Goal: Contribute content

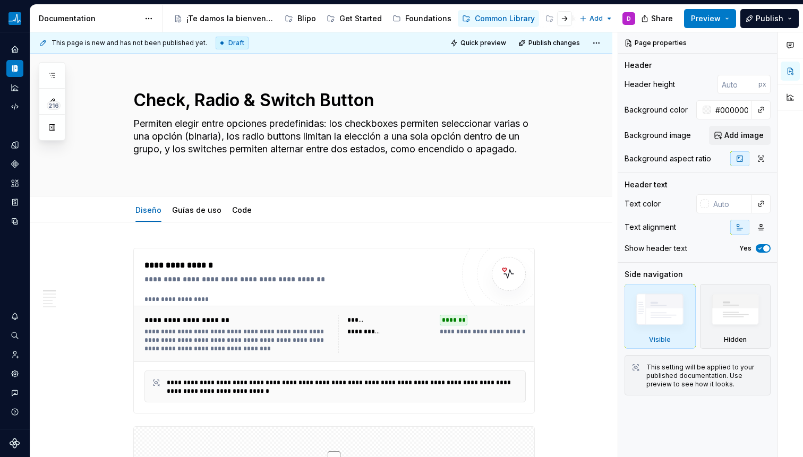
scroll to position [213, 0]
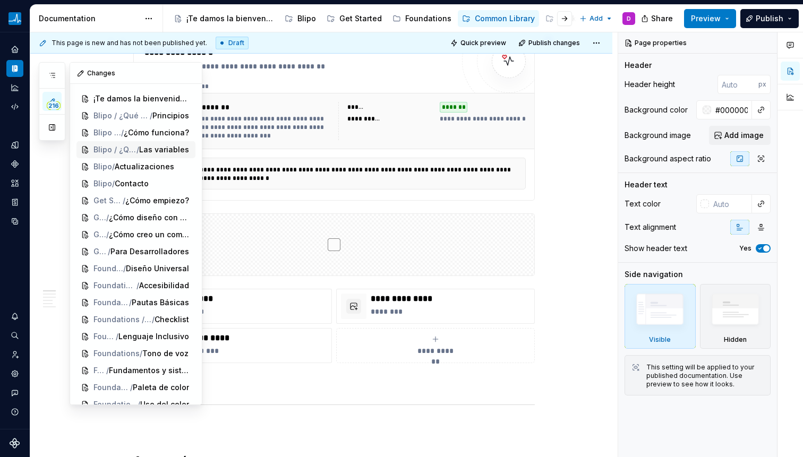
click at [52, 124] on button "button" at bounding box center [52, 127] width 19 height 19
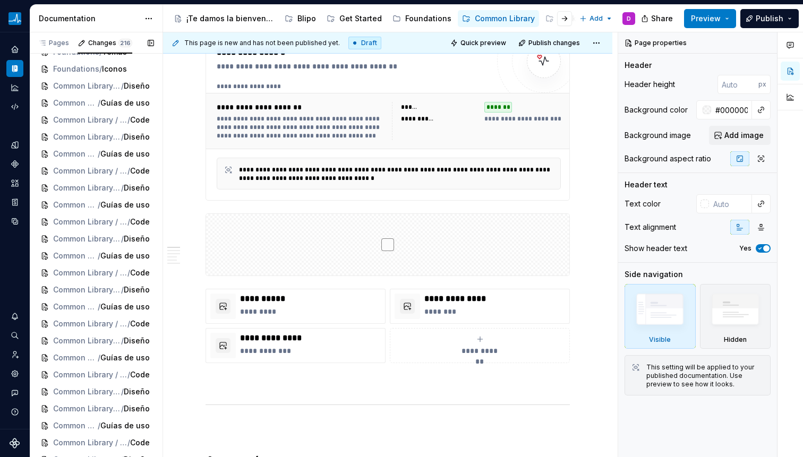
scroll to position [604, 0]
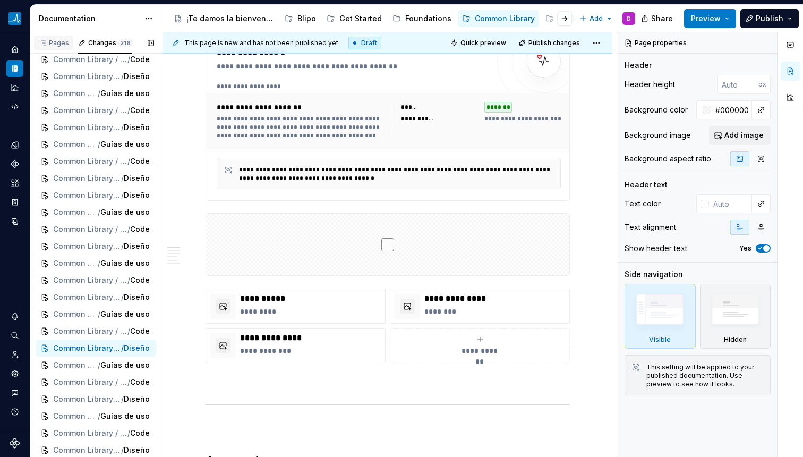
click at [59, 40] on div "Pages" at bounding box center [53, 43] width 31 height 9
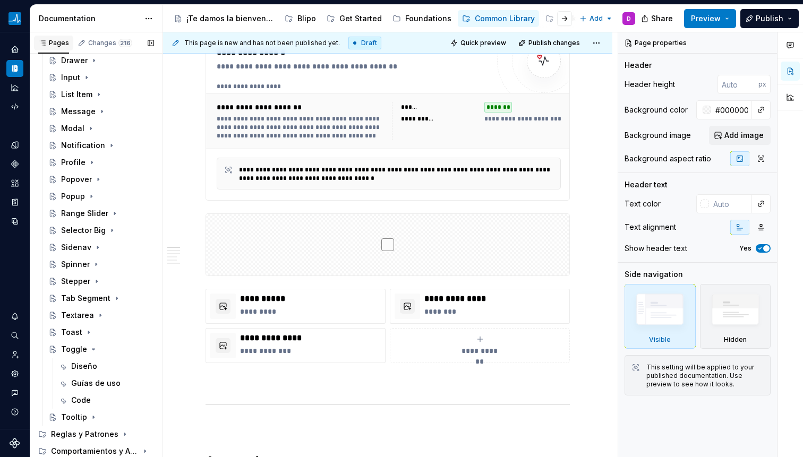
scroll to position [348, 0]
click at [81, 364] on div "Diseño" at bounding box center [84, 366] width 26 height 11
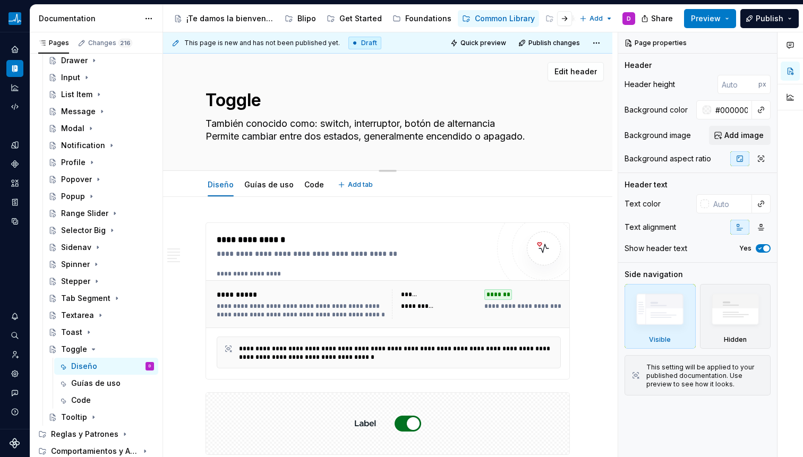
type textarea "*"
click at [504, 124] on textarea "También conocido como: switch, interruptor, botón de alternancia Permite cambia…" at bounding box center [385, 130] width 364 height 30
type textarea "También conocido como: switch, interruptor, botón de alternancia. Permite cambi…"
drag, startPoint x: 305, startPoint y: 132, endPoint x: 431, endPoint y: 138, distance: 126.1
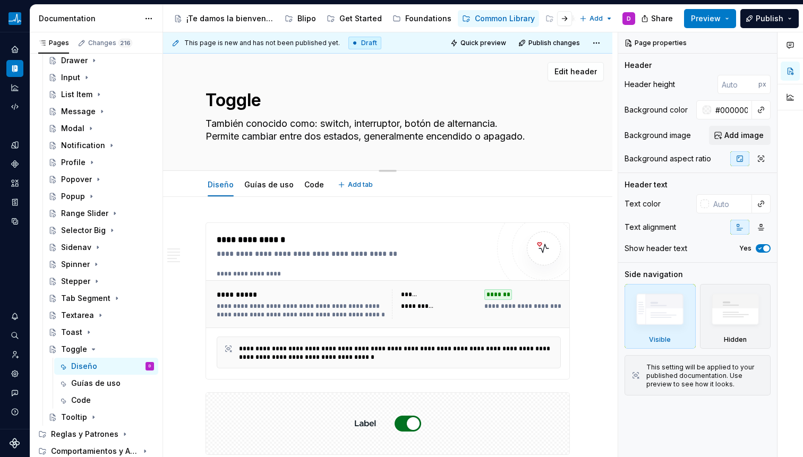
click at [431, 138] on textarea "También conocido como: switch, interruptor, botón de alternancia. Permite cambi…" at bounding box center [385, 130] width 364 height 30
type textarea "*"
type textarea "También conocido como: switch, interruptor, botón de alternancia. Permite cambi…"
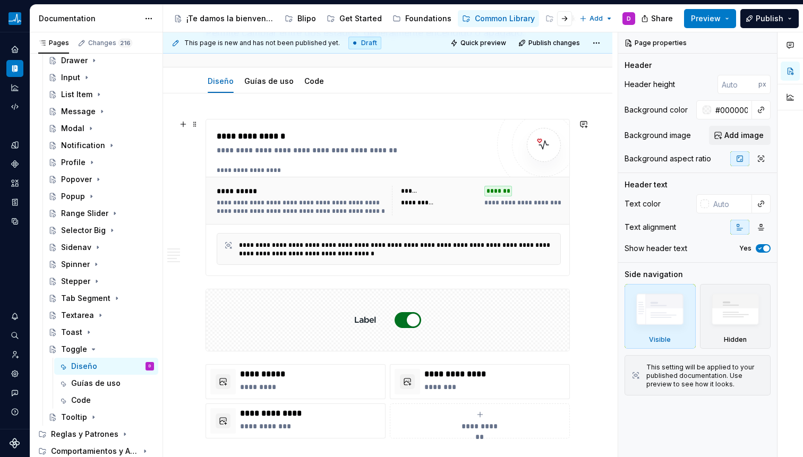
click at [391, 271] on div "**********" at bounding box center [387, 198] width 363 height 156
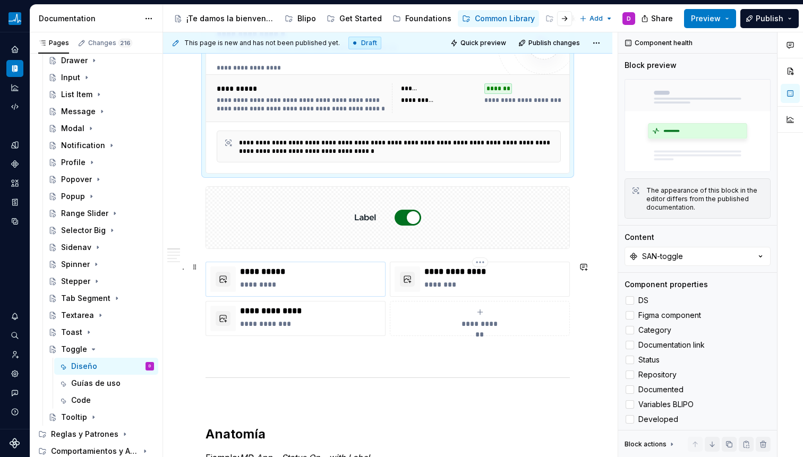
scroll to position [207, 0]
click at [308, 281] on p "*********" at bounding box center [310, 283] width 141 height 11
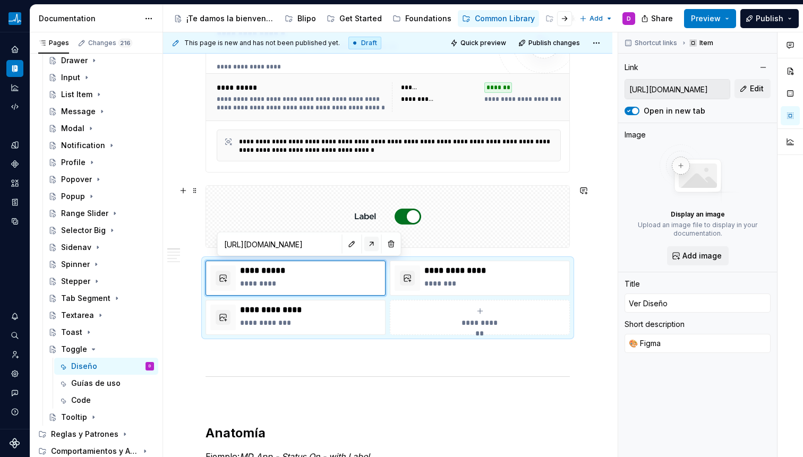
click at [364, 244] on button "button" at bounding box center [371, 244] width 15 height 15
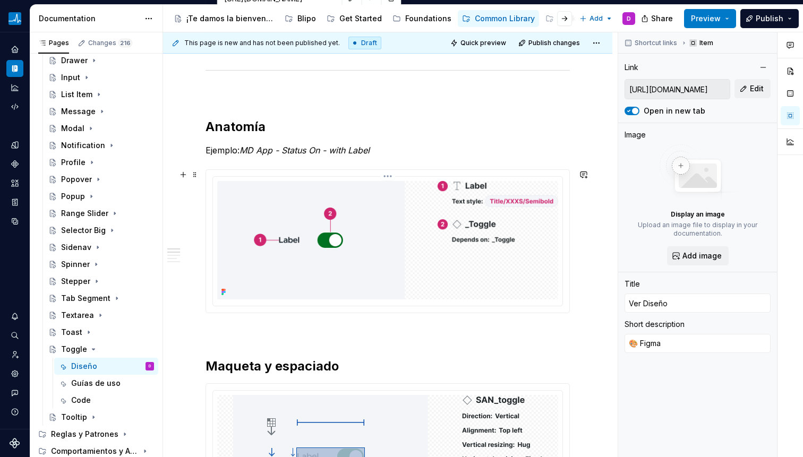
scroll to position [522, 0]
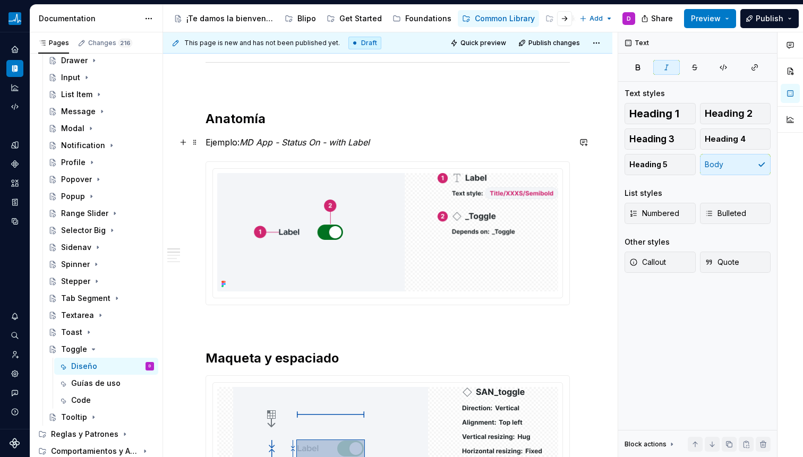
click at [256, 145] on em "MD App - Status On - with Label" at bounding box center [305, 142] width 130 height 11
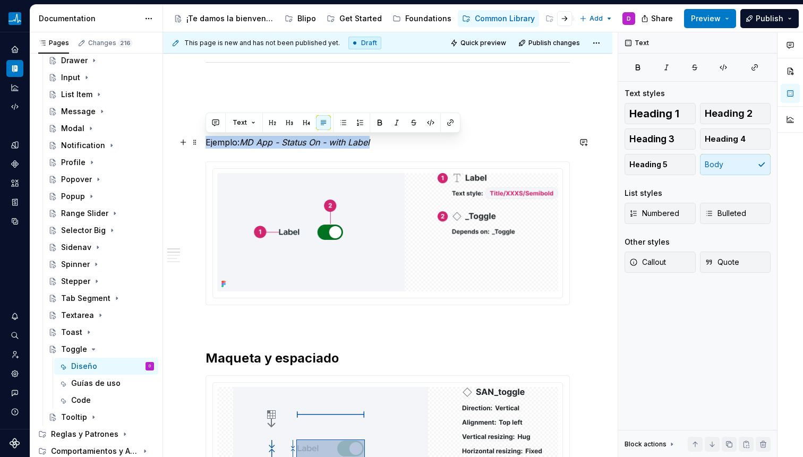
click at [256, 145] on em "MD App - Status On - with Label" at bounding box center [305, 142] width 130 height 11
click at [258, 145] on em "MD App - Status On - with Label" at bounding box center [305, 142] width 130 height 11
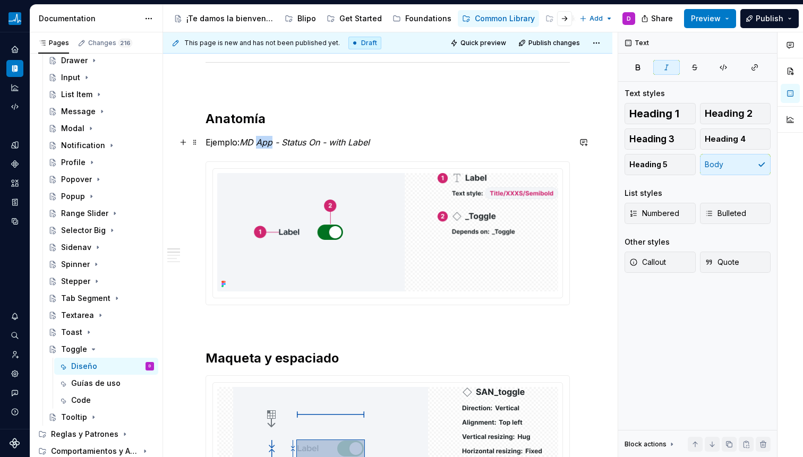
click at [258, 145] on em "MD App - Status On - with Label" at bounding box center [305, 142] width 130 height 11
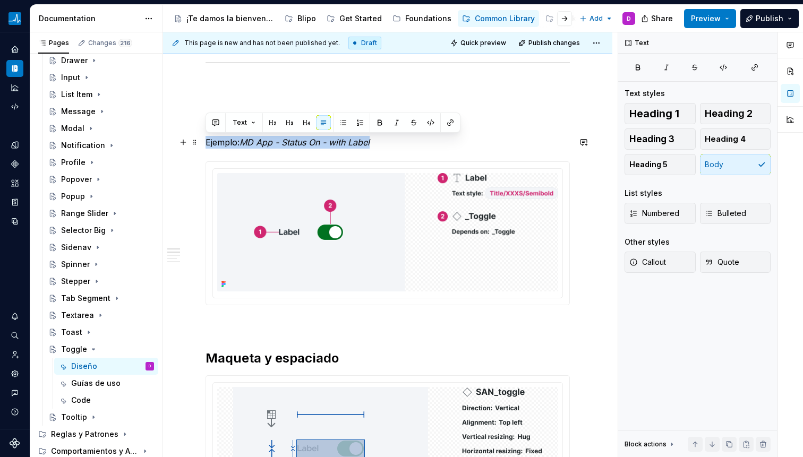
click at [258, 145] on em "MD App - Status On - with Label" at bounding box center [305, 142] width 130 height 11
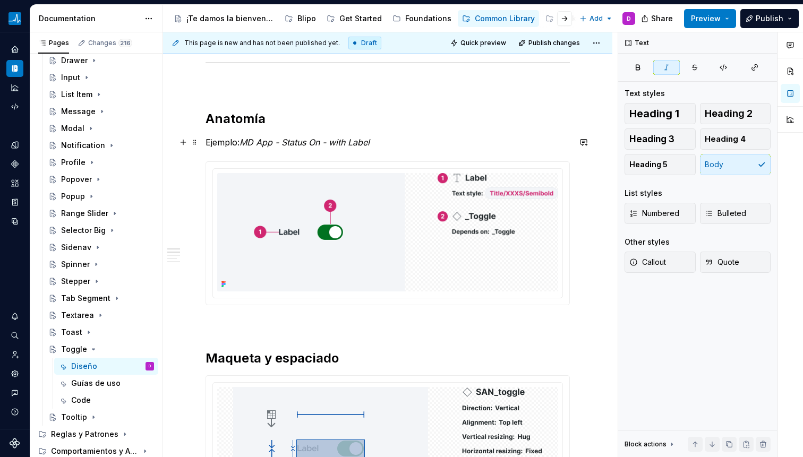
click at [260, 146] on em "MD App - Status On - with Label" at bounding box center [305, 142] width 130 height 11
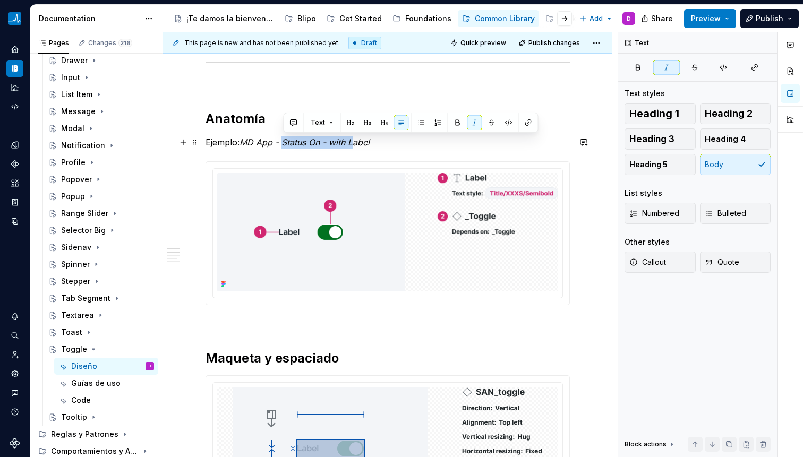
drag, startPoint x: 283, startPoint y: 141, endPoint x: 359, endPoint y: 148, distance: 76.2
click at [358, 147] on em "MD App - Status On - with Label" at bounding box center [305, 142] width 130 height 11
drag, startPoint x: 359, startPoint y: 148, endPoint x: 352, endPoint y: 153, distance: 9.1
click at [358, 148] on p "Ejemplo: MD App - Status On - with Label" at bounding box center [388, 142] width 364 height 13
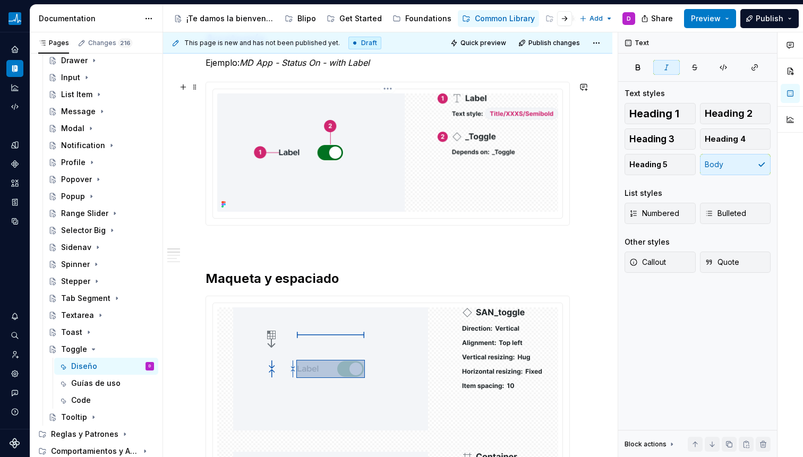
scroll to position [698, 0]
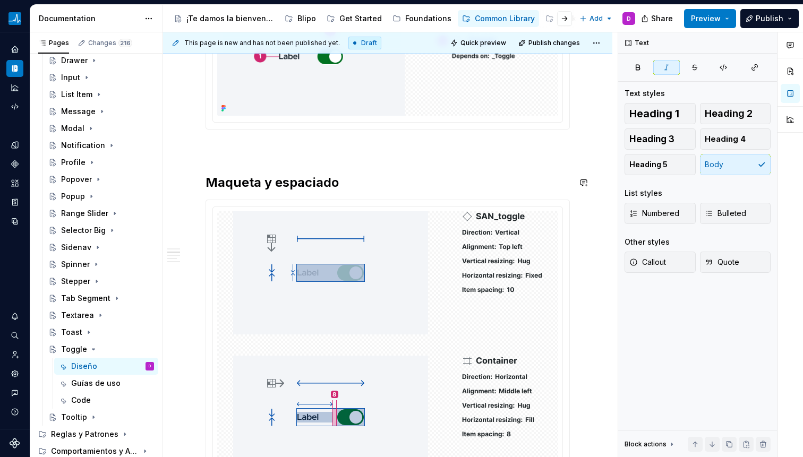
click at [330, 171] on div "**********" at bounding box center [388, 371] width 364 height 1692
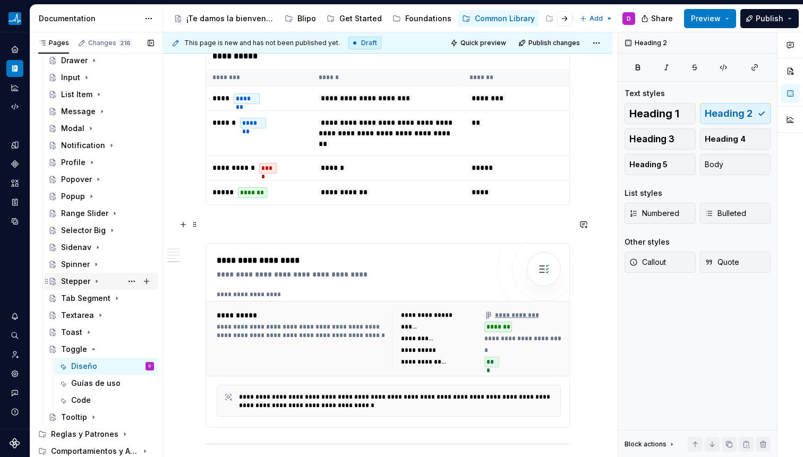
scroll to position [1465, 0]
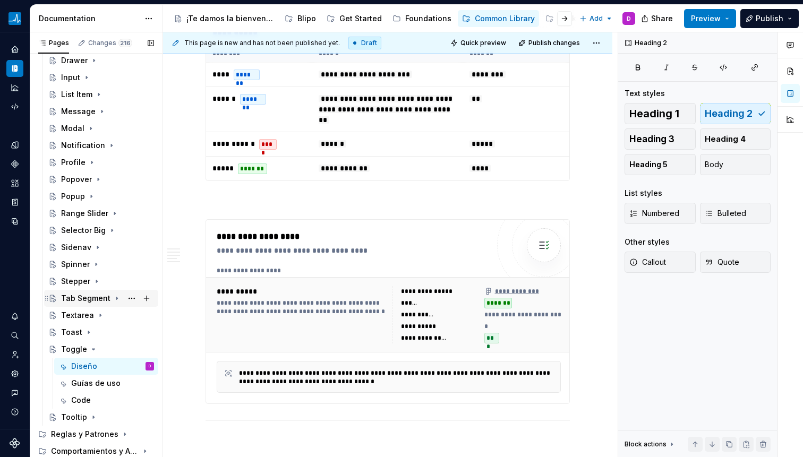
click at [94, 351] on icon "Page tree" at bounding box center [93, 349] width 9 height 9
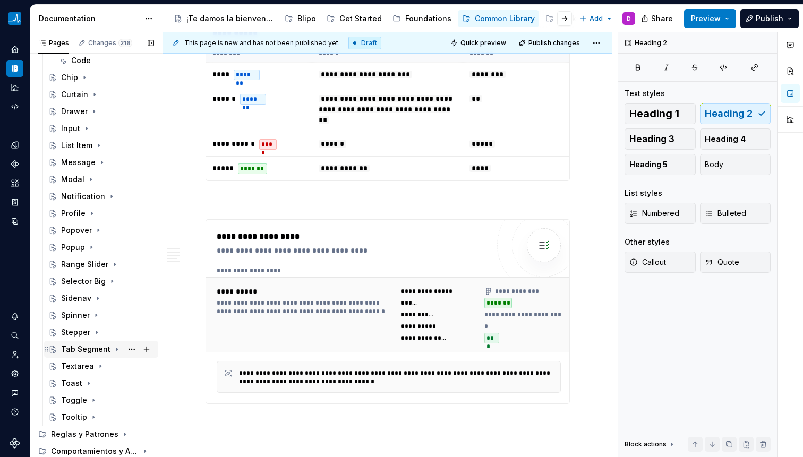
scroll to position [297, 0]
click at [93, 418] on icon "Page tree" at bounding box center [93, 418] width 1 height 3
click at [89, 429] on div "Diseño" at bounding box center [84, 434] width 26 height 11
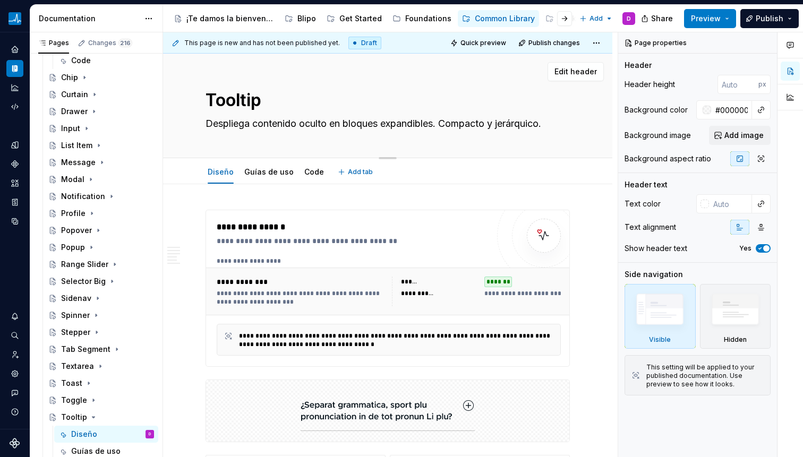
click at [263, 125] on textarea "Despliega contenido oculto en bloques expandibles. Compacto y jerárquico." at bounding box center [385, 123] width 364 height 17
paste textarea "Una forma de mostrar una descripción o información adicional sobre un elemento,…"
type textarea "*"
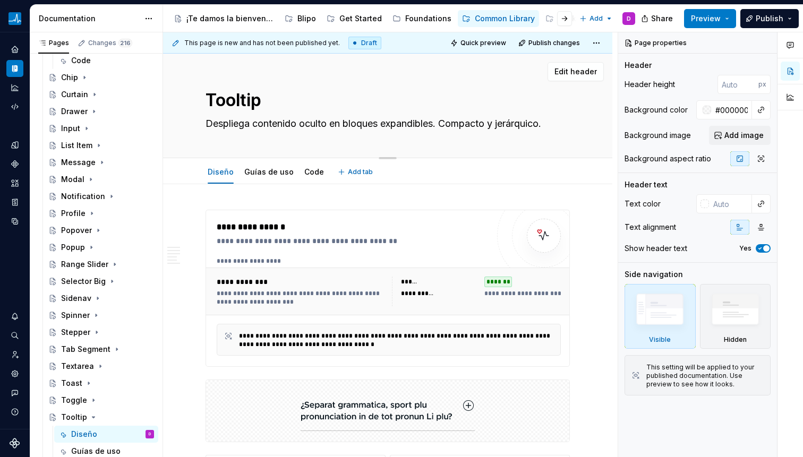
type textarea "Una forma de mostrar una descripción o información adicional sobre un elemento,…"
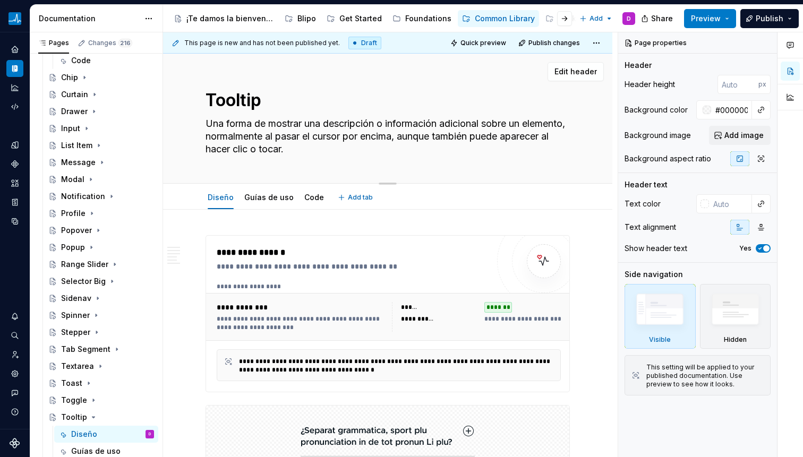
click at [265, 132] on textarea "Una forma de mostrar una descripción o información adicional sobre un elemento,…" at bounding box center [385, 136] width 364 height 43
type textarea "*"
click at [355, 152] on textarea "Una forma de mostrar una descripción o información adicional sobre un elemento,…" at bounding box center [385, 136] width 364 height 43
drag, startPoint x: 256, startPoint y: 120, endPoint x: 410, endPoint y: 152, distance: 157.3
click at [410, 152] on textarea "Una forma de mostrar una descripción o información adicional sobre un elemento,…" at bounding box center [385, 136] width 364 height 43
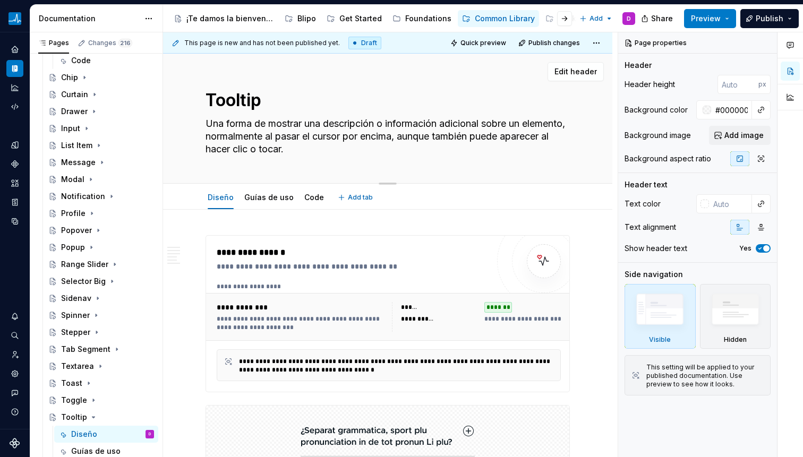
click at [410, 152] on textarea "Una forma de mostrar una descripción o información adicional sobre un elemento,…" at bounding box center [385, 136] width 364 height 43
drag, startPoint x: 381, startPoint y: 122, endPoint x: 405, endPoint y: 146, distance: 33.8
click at [405, 146] on textarea "Una forma de mostrar una descripción o información adicional sobre un elemento,…" at bounding box center [385, 136] width 364 height 43
drag, startPoint x: 299, startPoint y: 136, endPoint x: 368, endPoint y: 150, distance: 70.4
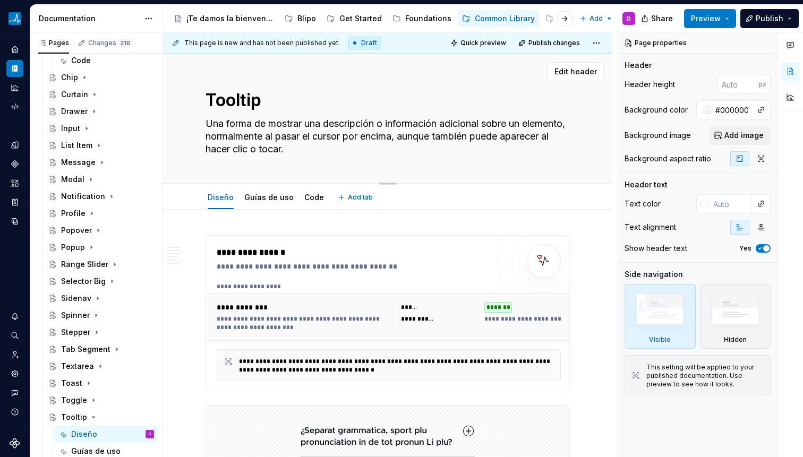
click at [368, 150] on textarea "Una forma de mostrar una descripción o información adicional sobre un elemento,…" at bounding box center [385, 136] width 364 height 43
drag, startPoint x: 367, startPoint y: 150, endPoint x: 184, endPoint y: 122, distance: 185.4
click at [183, 122] on div "Tooltip Una forma de mostrar una descripción o información adicional sobre un e…" at bounding box center [387, 119] width 449 height 130
type textarea "Una forma de mostrar una descripción o información adicional sobre un elemento,…"
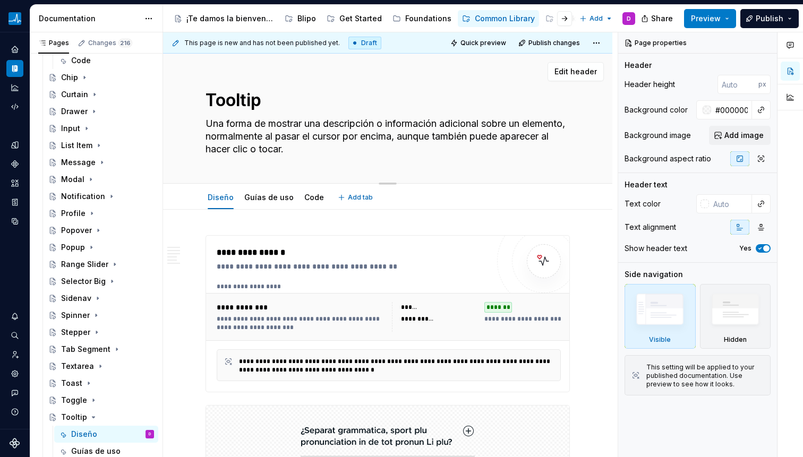
click at [192, 133] on div "Tooltip Una forma de mostrar una descripción o información adicional sobre un e…" at bounding box center [387, 119] width 449 height 130
drag, startPoint x: 219, startPoint y: 130, endPoint x: 351, endPoint y: 154, distance: 133.9
click at [350, 154] on textarea "Una forma de mostrar una descripción o información adicional sobre un elemento,…" at bounding box center [385, 136] width 364 height 43
click at [351, 154] on textarea "Una forma de mostrar una descripción o información adicional sobre un elemento,…" at bounding box center [385, 136] width 364 height 43
click at [345, 153] on textarea "Una forma de mostrar una descripción o información adicional sobre un elemento,…" at bounding box center [385, 136] width 364 height 43
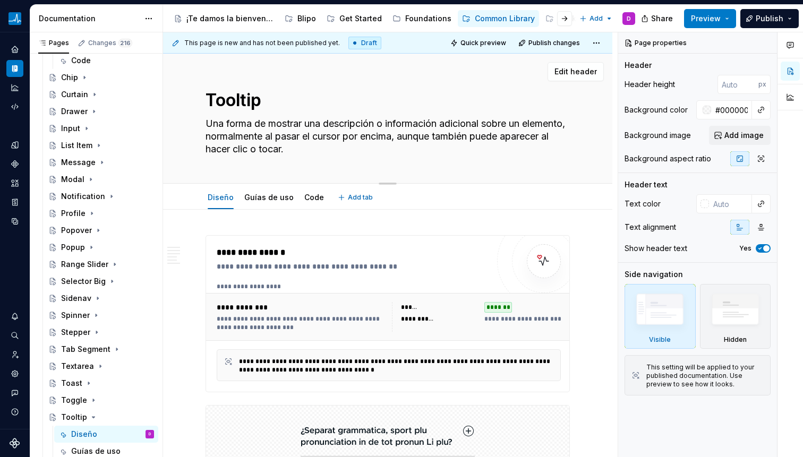
click at [225, 148] on textarea "Una forma de mostrar una descripción o información adicional sobre un elemento,…" at bounding box center [385, 136] width 364 height 43
drag, startPoint x: 206, startPoint y: 125, endPoint x: 352, endPoint y: 146, distance: 147.5
click at [352, 146] on textarea "Una forma de mostrar una descripción o información adicional sobre un elemento,…" at bounding box center [385, 136] width 364 height 43
click at [348, 146] on textarea "Una forma de mostrar una descripción o información adicional sobre un elemento,…" at bounding box center [385, 136] width 364 height 43
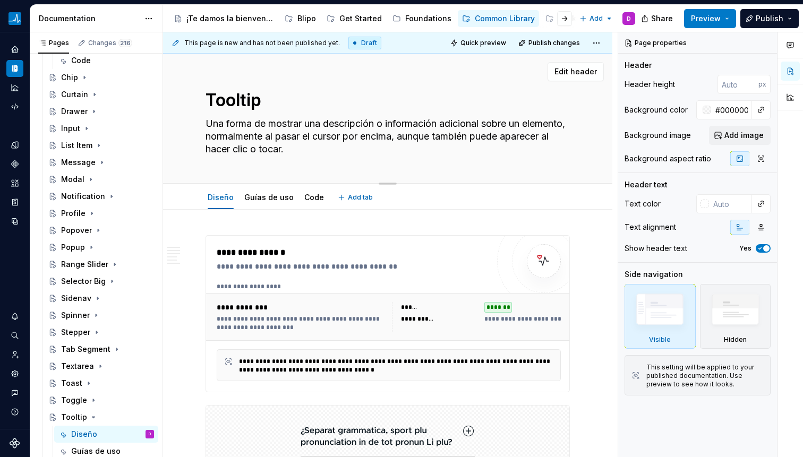
click at [347, 138] on textarea "Una forma de mostrar una descripción o información adicional sobre un elemento,…" at bounding box center [385, 136] width 364 height 43
click at [383, 137] on textarea "Una forma de mostrar una descripción o información adicional sobre un elemento,…" at bounding box center [385, 136] width 364 height 43
click at [383, 138] on textarea "Una forma de mostrar una descripción o información adicional sobre un elemento,…" at bounding box center [385, 136] width 364 height 43
type textarea "*"
type textarea "Una forma de mostrar una descripción o información adicional sobre un elemento,…"
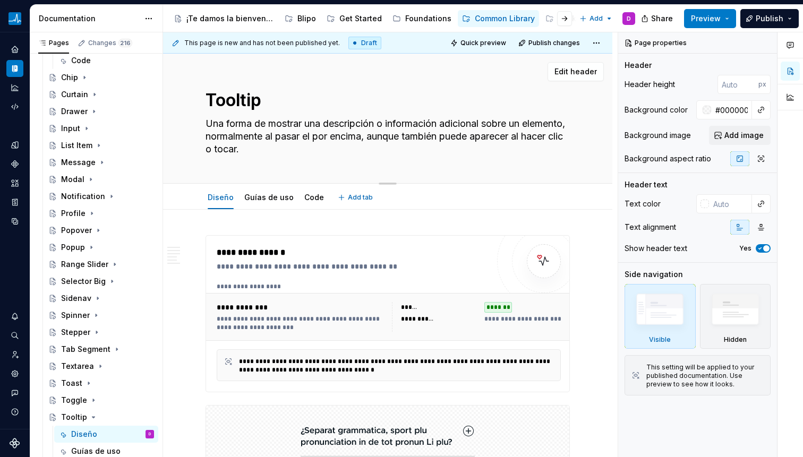
drag, startPoint x: 325, startPoint y: 137, endPoint x: 413, endPoint y: 135, distance: 88.7
click at [413, 135] on textarea "Una forma de mostrar una descripción o información adicional sobre un elemento,…" at bounding box center [385, 136] width 364 height 43
type textarea "*"
type textarea "Una forma de mostrar una descripción o información adicional sobre un elemento,…"
type textarea "*"
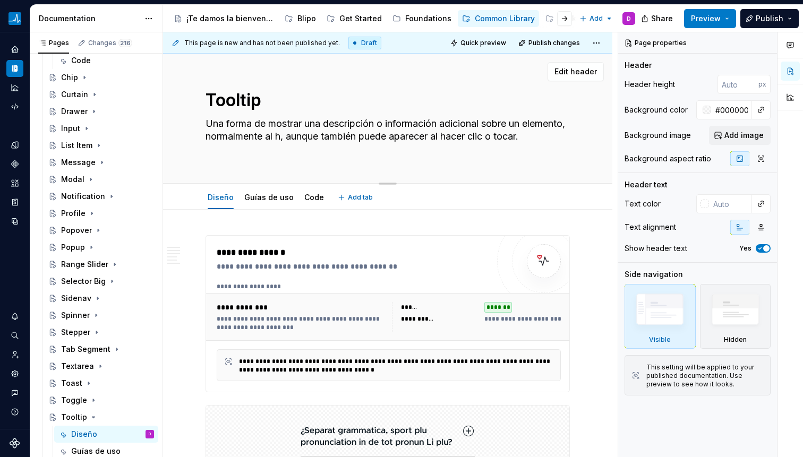
type textarea "Una forma de mostrar una descripción o información adicional sobre un elemento,…"
type textarea "*"
type textarea "Una forma de mostrar una descripción o información adicional sobre un elemento,…"
type textarea "*"
type textarea "Una forma de mostrar una descripción o información adicional sobre un elemento,…"
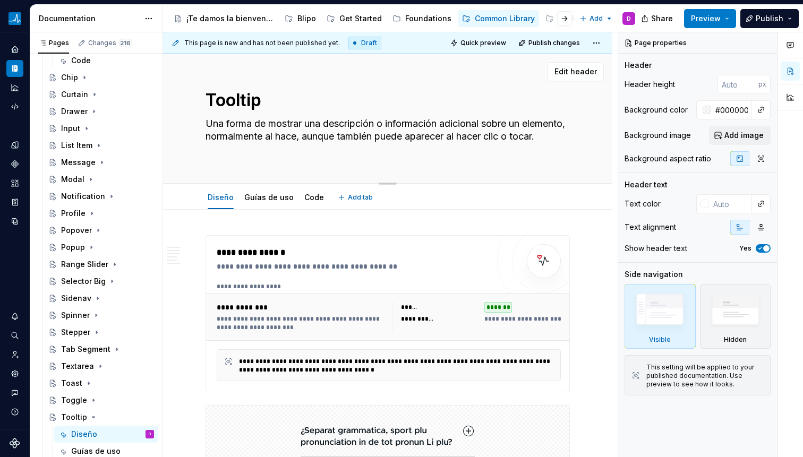
type textarea "*"
type textarea "Una forma de mostrar una descripción o información adicional sobre un elemento,…"
type textarea "*"
type textarea "Una forma de mostrar una descripción o información adicional sobre un elemento,…"
type textarea "*"
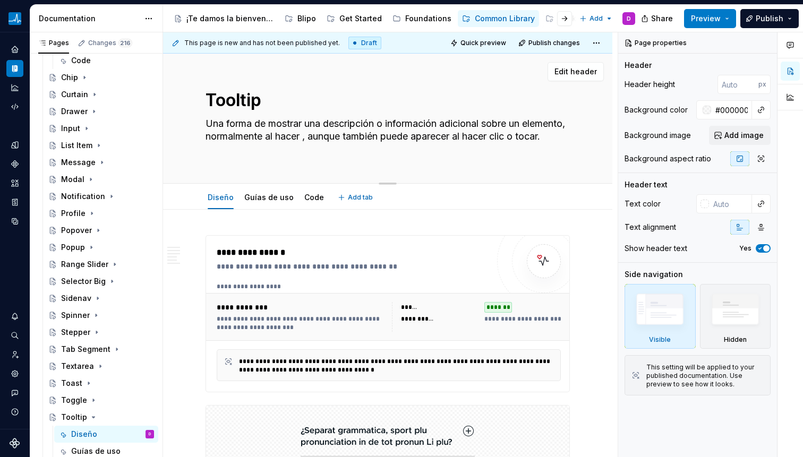
type textarea "Una forma de mostrar una descripción o información adicional sobre un elemento,…"
type textarea "*"
type textarea "Una forma de mostrar una descripción o información adicional sobre un elemento,…"
type textarea "*"
type textarea "Una forma de mostrar una descripción o información adicional sobre un elemento,…"
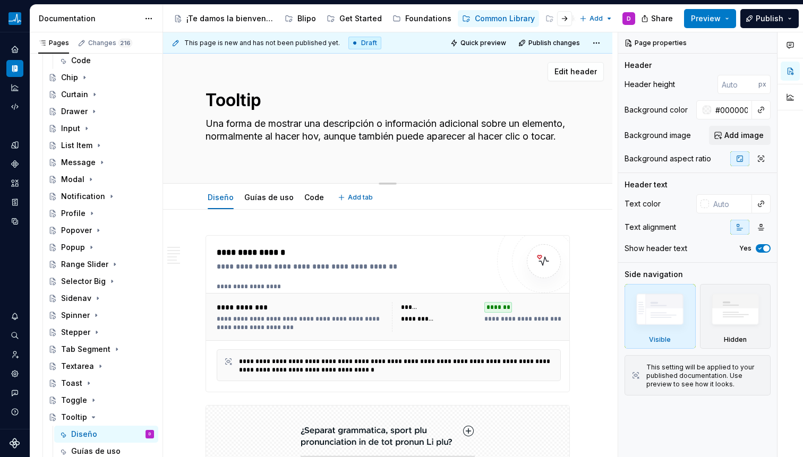
type textarea "*"
type textarea "Una forma de mostrar una descripción o información adicional sobre un elemento,…"
type textarea "*"
type textarea "Una forma de mostrar una descripción o información adicional sobre un elemento,…"
click at [264, 152] on textarea "Una forma de mostrar una descripción o información adicional sobre un elemento,…" at bounding box center [385, 136] width 364 height 43
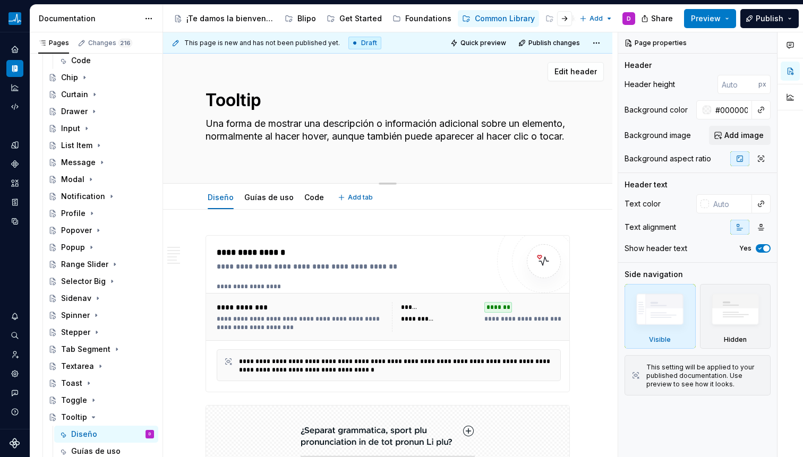
click at [264, 152] on textarea "Una forma de mostrar una descripción o información adicional sobre un elemento,…" at bounding box center [385, 136] width 364 height 43
type textarea "*"
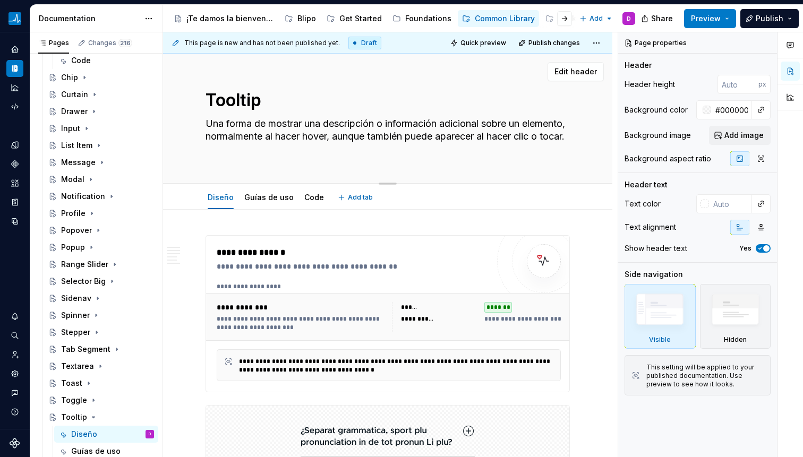
type textarea "Una forma de mostrar una descripción o información adicional sobre un elemento,…"
type textarea "*"
type textarea "Una forma de mostrar una descripción o información adicional sobre un elemento,…"
type textarea "*"
type textarea "Una forma de mostrar una descripción o información adicional sobre un elemento,…"
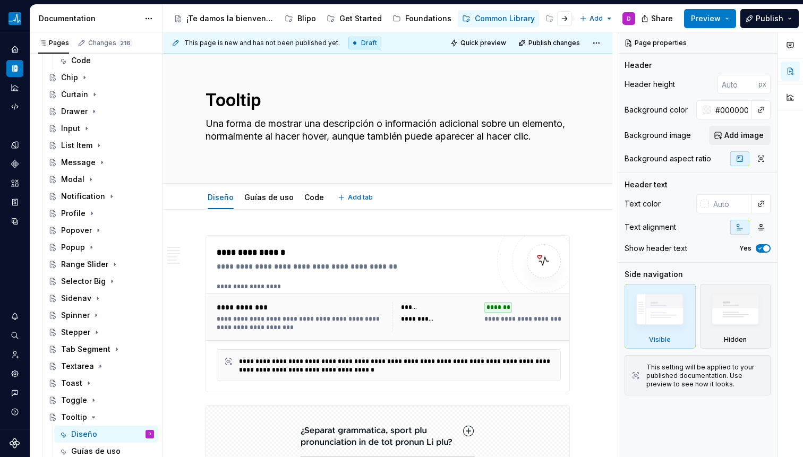
type textarea "*"
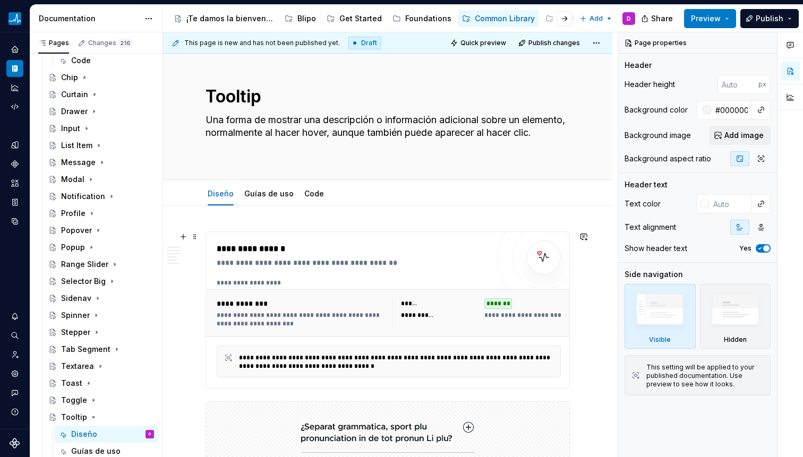
scroll to position [7, 0]
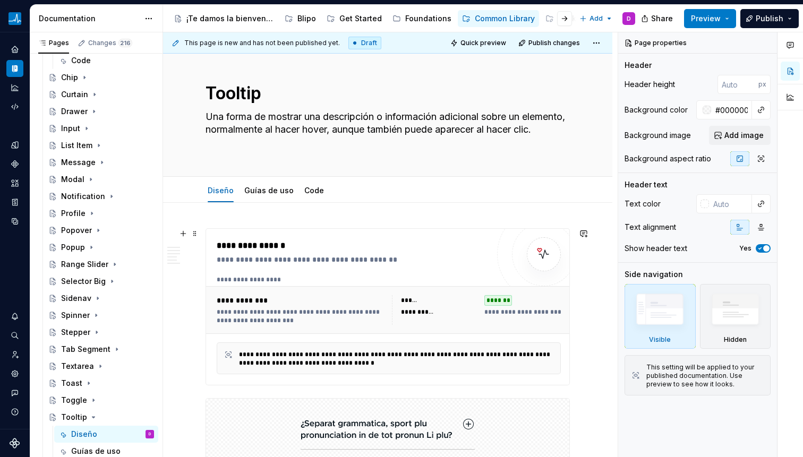
type textarea "Una forma de mostrar una descripción o información adicional sobre un elemento,…"
click at [301, 307] on div "**********" at bounding box center [301, 310] width 169 height 30
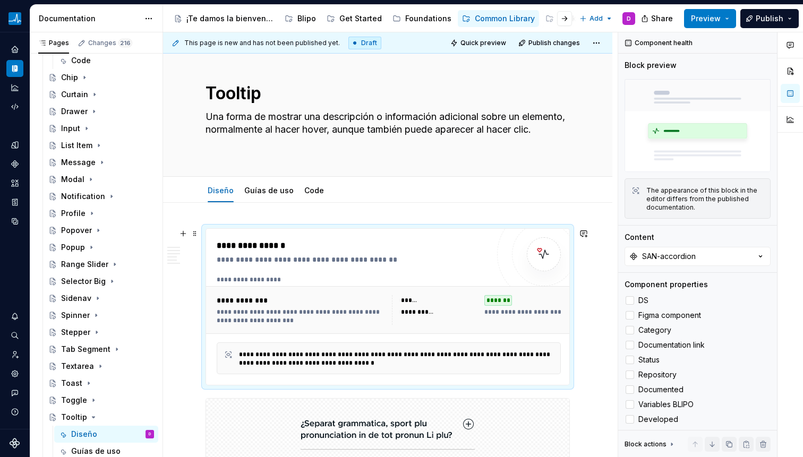
type textarea "*"
click at [747, 251] on button "SAN-accordion" at bounding box center [698, 256] width 146 height 19
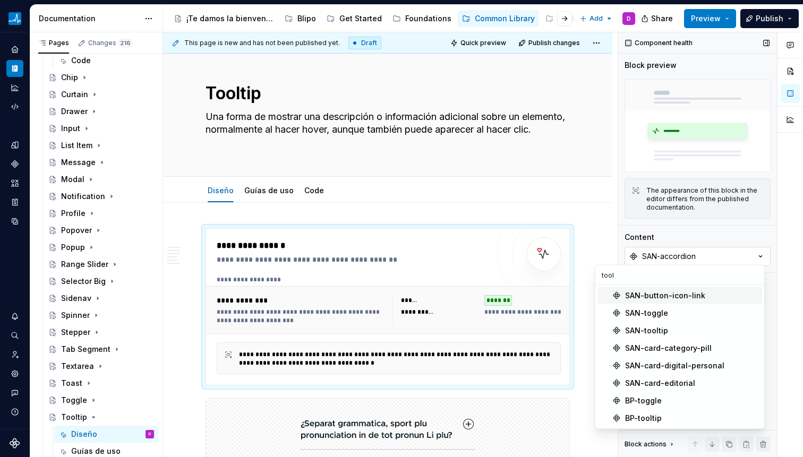
type input "toolt"
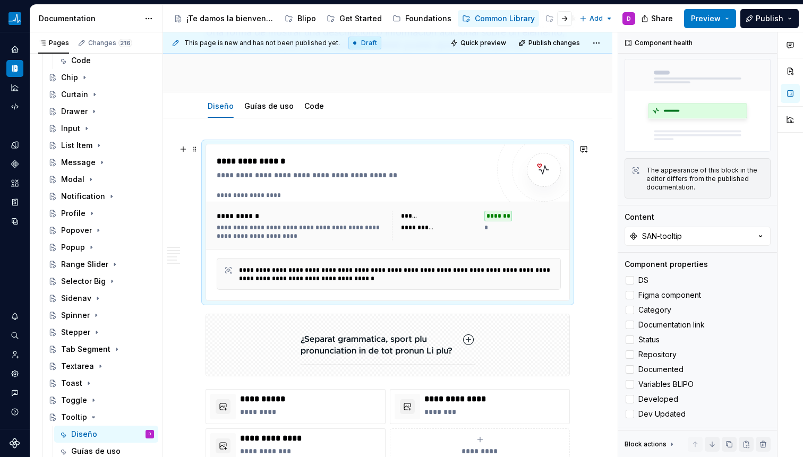
scroll to position [113, 0]
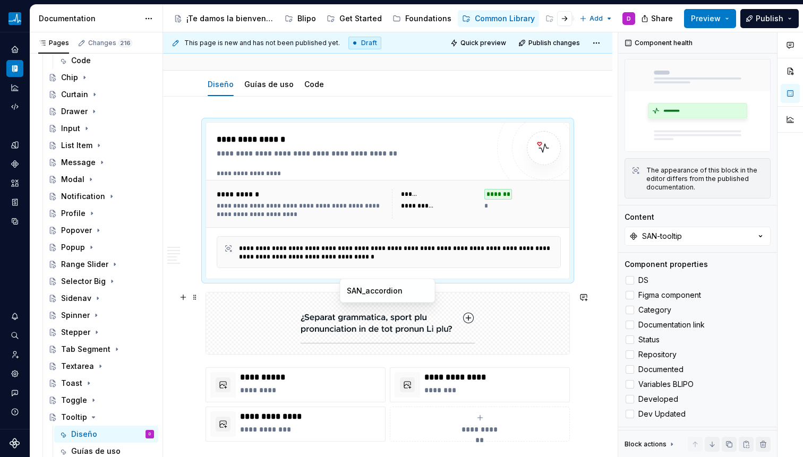
click at [450, 334] on img at bounding box center [388, 323] width 174 height 53
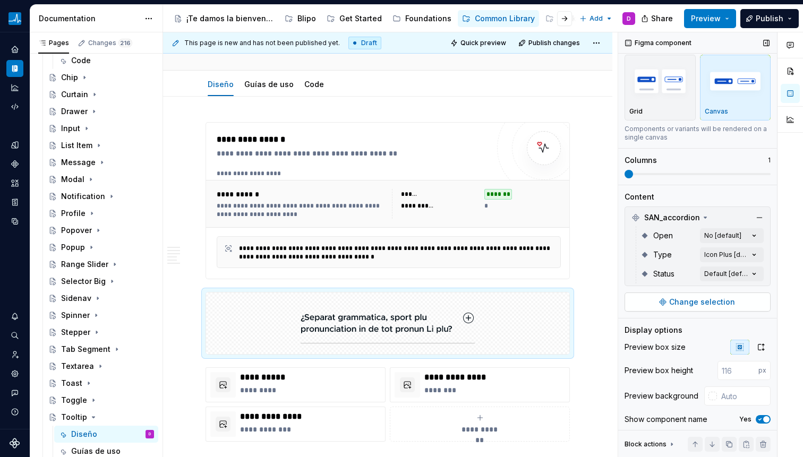
click at [705, 300] on span "Change selection" at bounding box center [702, 302] width 66 height 11
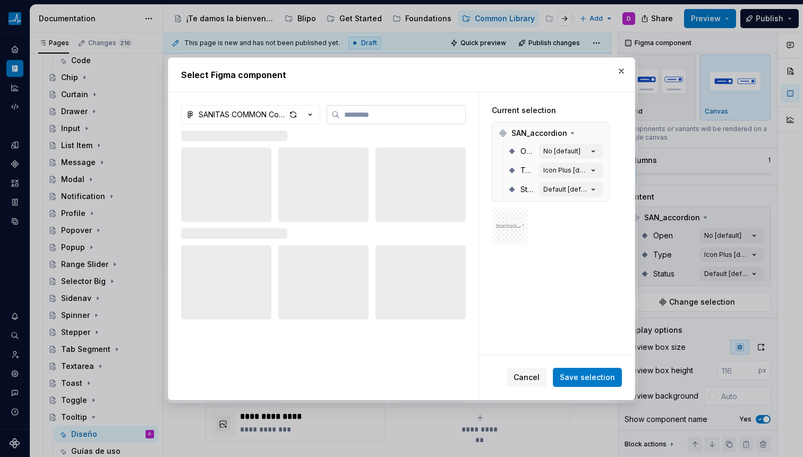
type textarea "*"
click at [414, 117] on input "search" at bounding box center [402, 114] width 125 height 11
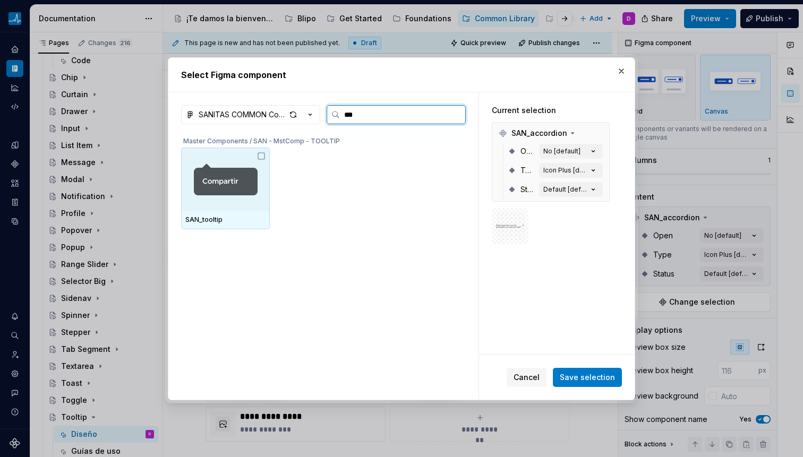
type input "****"
click at [229, 192] on img at bounding box center [226, 180] width 64 height 32
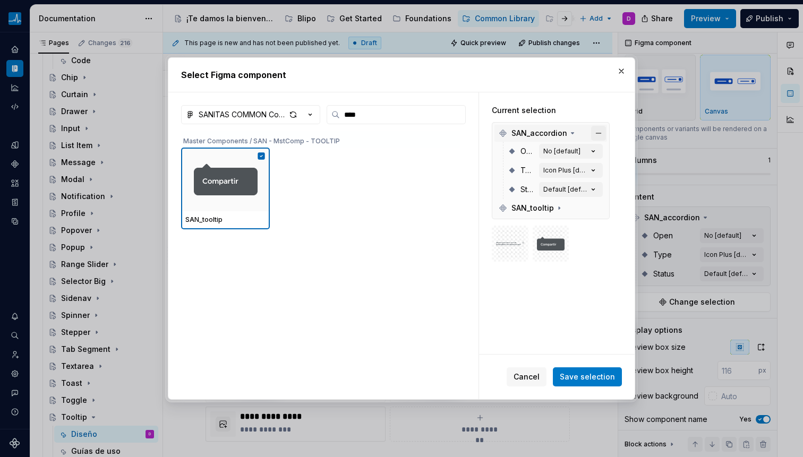
click at [593, 134] on button "button" at bounding box center [598, 133] width 15 height 15
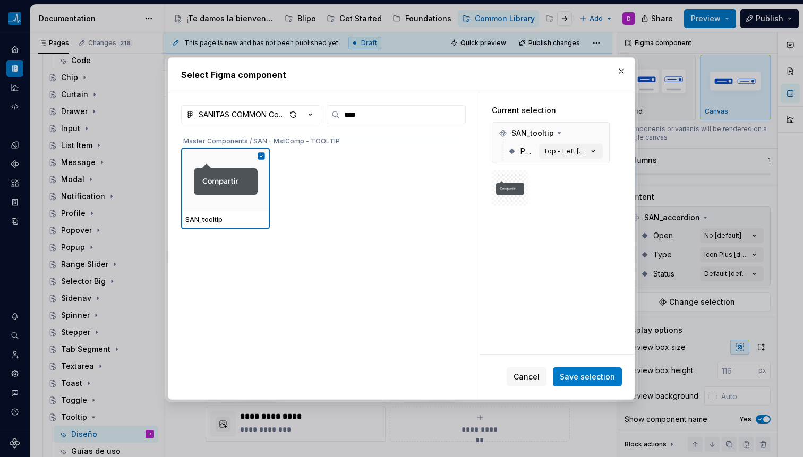
click at [585, 368] on div "Cancel Save selection" at bounding box center [564, 377] width 115 height 19
click at [591, 373] on span "Save selection" at bounding box center [587, 377] width 55 height 11
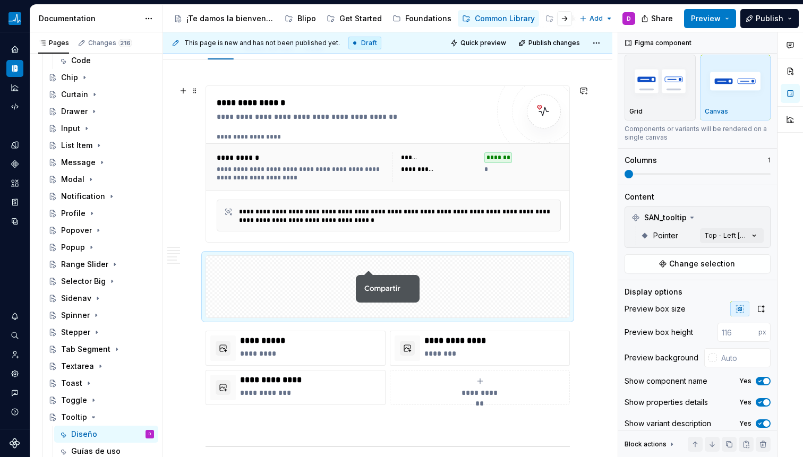
scroll to position [221, 0]
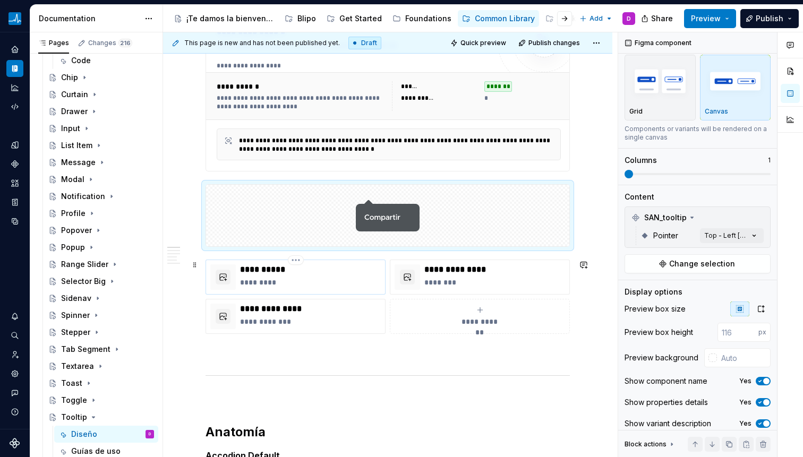
click at [321, 279] on p "*********" at bounding box center [310, 282] width 141 height 11
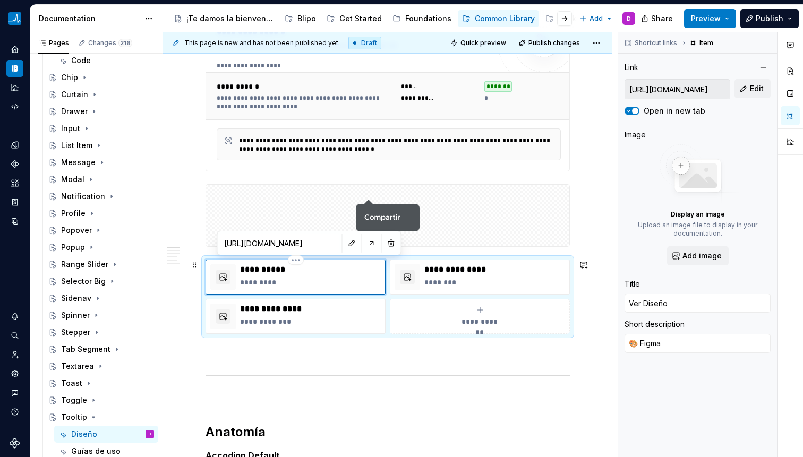
scroll to position [0, 0]
click at [345, 246] on button "button" at bounding box center [352, 243] width 15 height 15
type textarea "*"
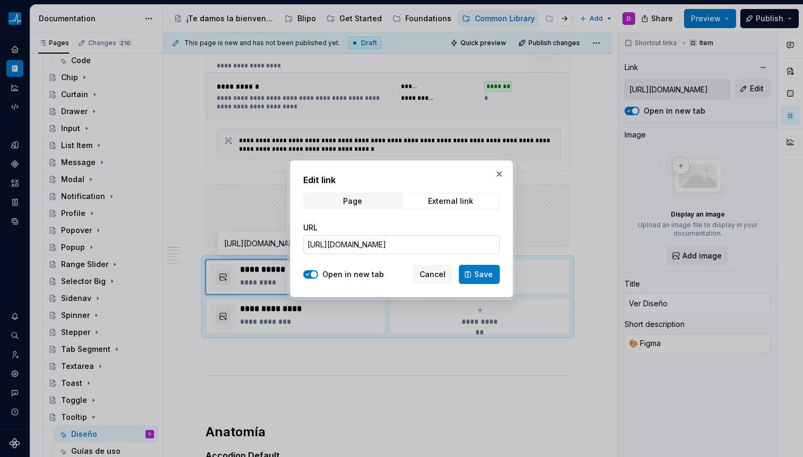
click at [447, 244] on input "[URL][DOMAIN_NAME]" at bounding box center [401, 244] width 197 height 19
click at [446, 244] on input "[URL][DOMAIN_NAME]" at bounding box center [401, 244] width 197 height 19
click at [445, 242] on input "[URL][DOMAIN_NAME]" at bounding box center [401, 244] width 197 height 19
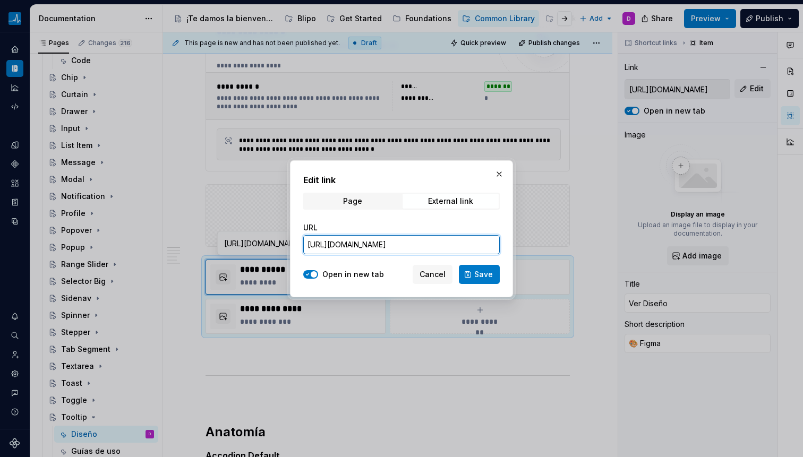
click at [445, 242] on input "[URL][DOMAIN_NAME]" at bounding box center [401, 244] width 197 height 19
paste input "[URL][DOMAIN_NAME]"
type input "[URL][DOMAIN_NAME]"
click at [477, 276] on span "Save" at bounding box center [483, 274] width 19 height 11
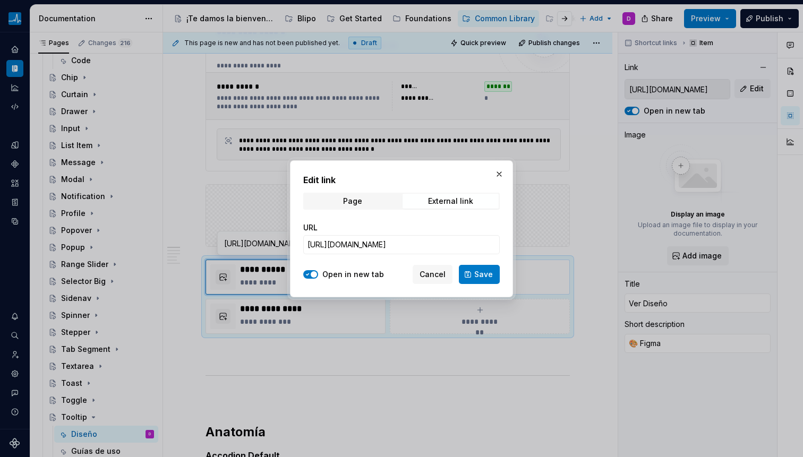
type textarea "*"
type input "[URL][DOMAIN_NAME]"
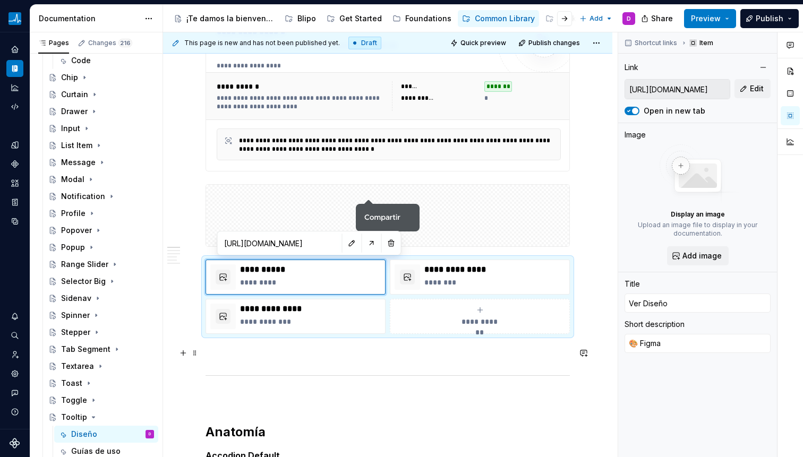
click at [321, 353] on p at bounding box center [388, 353] width 364 height 13
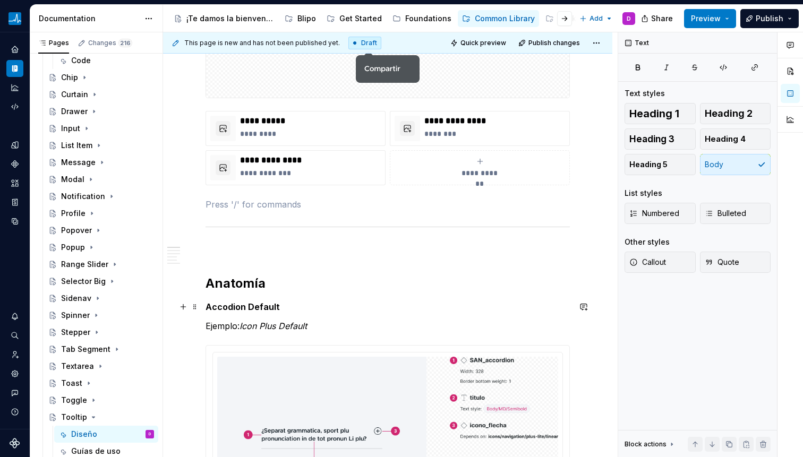
scroll to position [490, 0]
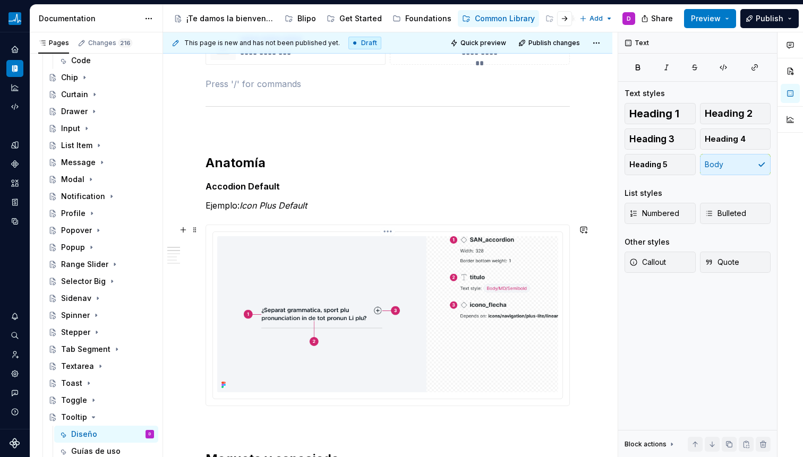
click at [452, 302] on img at bounding box center [387, 314] width 341 height 156
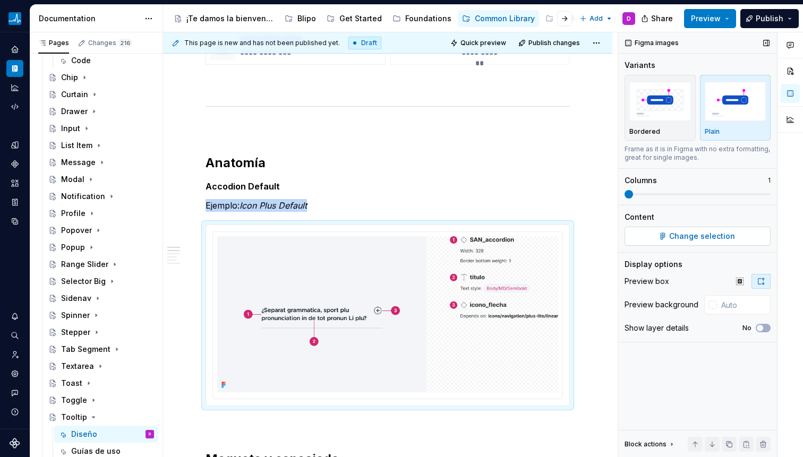
click at [730, 236] on span "Change selection" at bounding box center [702, 236] width 66 height 11
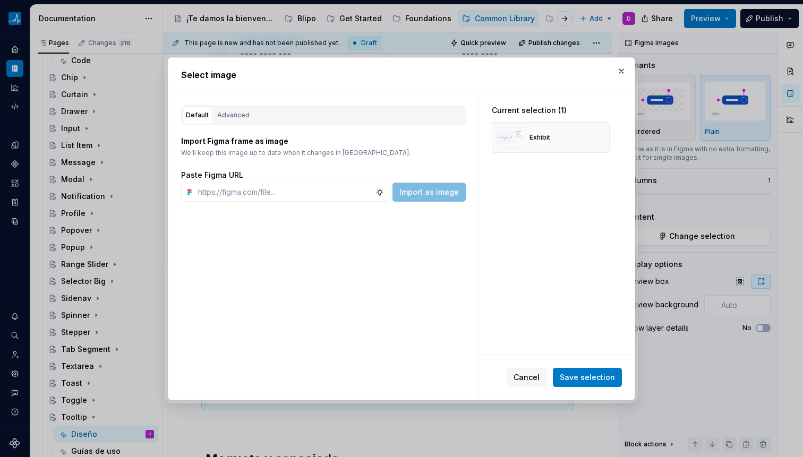
type textarea "*"
click at [241, 108] on button "Advanced" at bounding box center [234, 115] width 40 height 18
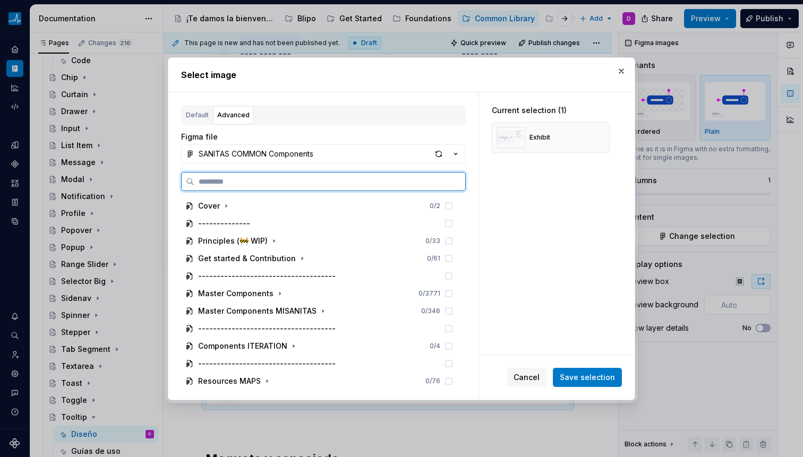
click at [265, 177] on input "search" at bounding box center [329, 181] width 271 height 11
paste input "**********"
type input "**********"
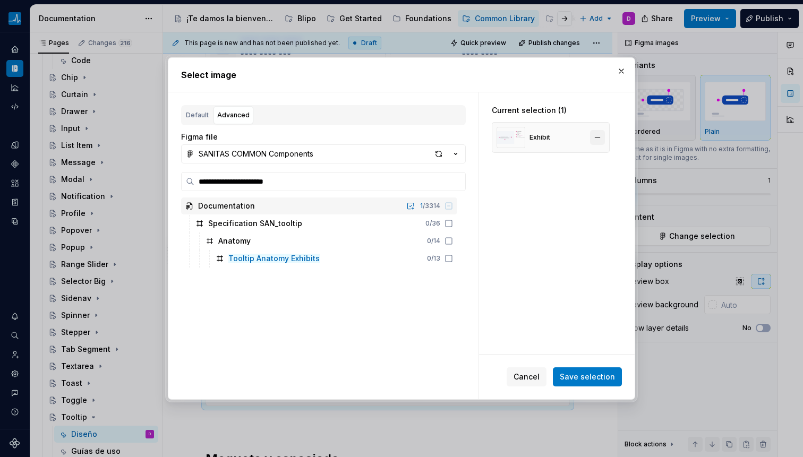
click at [595, 138] on button "button" at bounding box center [597, 137] width 15 height 15
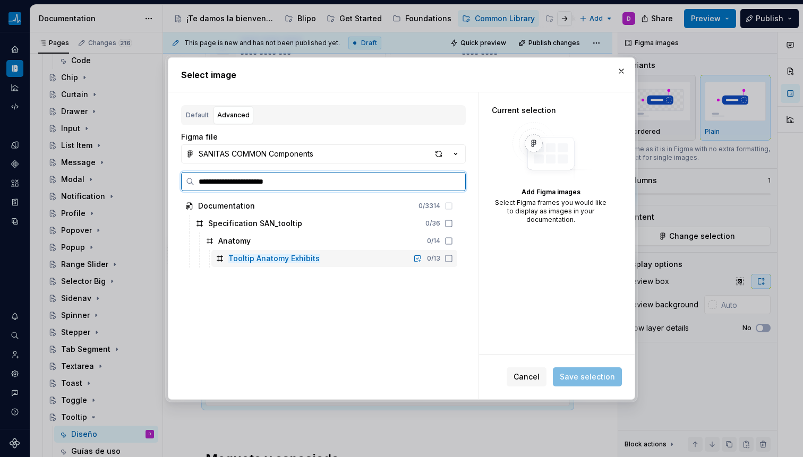
click at [447, 259] on icon at bounding box center [449, 258] width 9 height 9
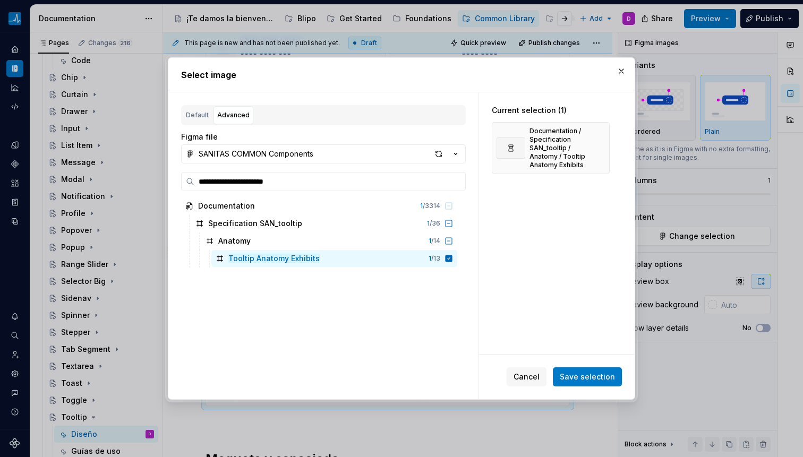
drag, startPoint x: 583, startPoint y: 375, endPoint x: 579, endPoint y: 369, distance: 7.7
click at [583, 375] on span "Save selection" at bounding box center [587, 377] width 55 height 11
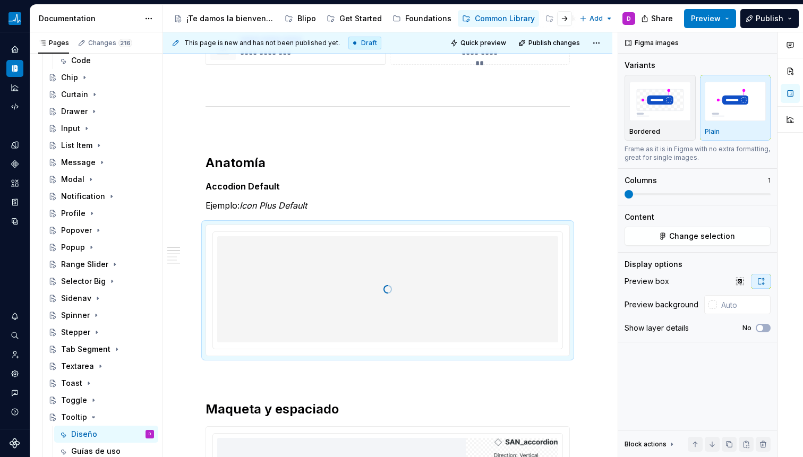
type textarea "*"
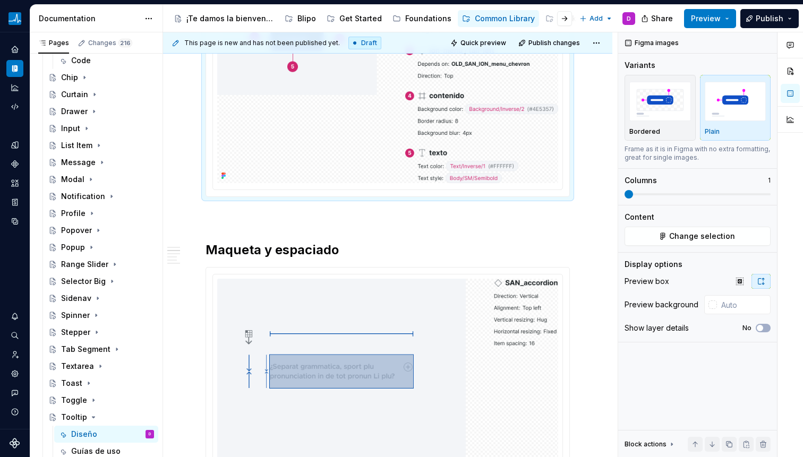
scroll to position [750, 0]
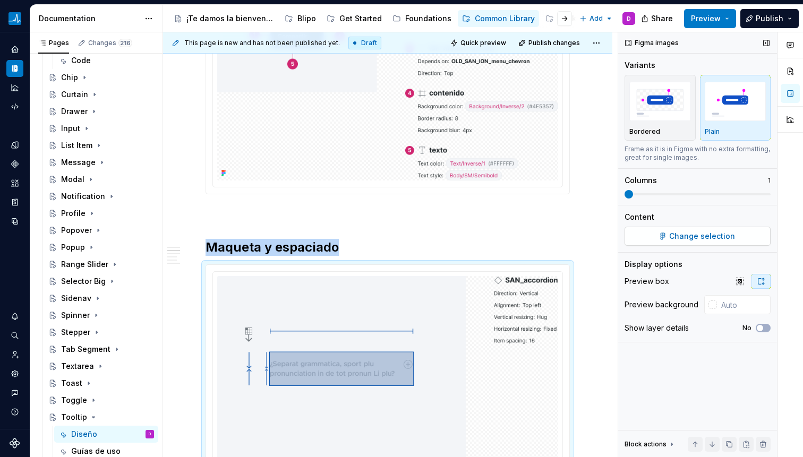
click at [665, 243] on button "Change selection" at bounding box center [698, 236] width 146 height 19
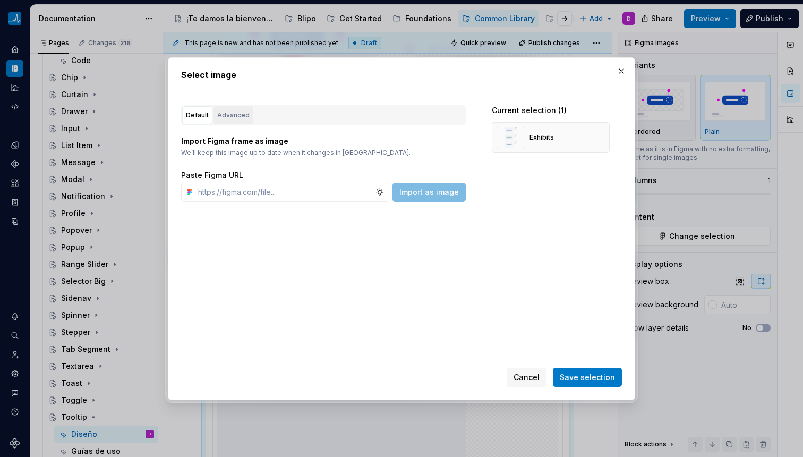
click at [226, 115] on div "Advanced" at bounding box center [233, 115] width 32 height 11
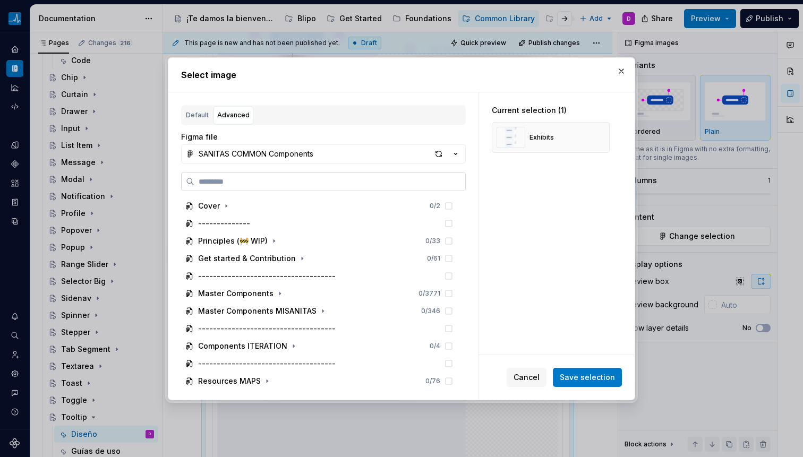
click at [240, 175] on label at bounding box center [323, 181] width 285 height 19
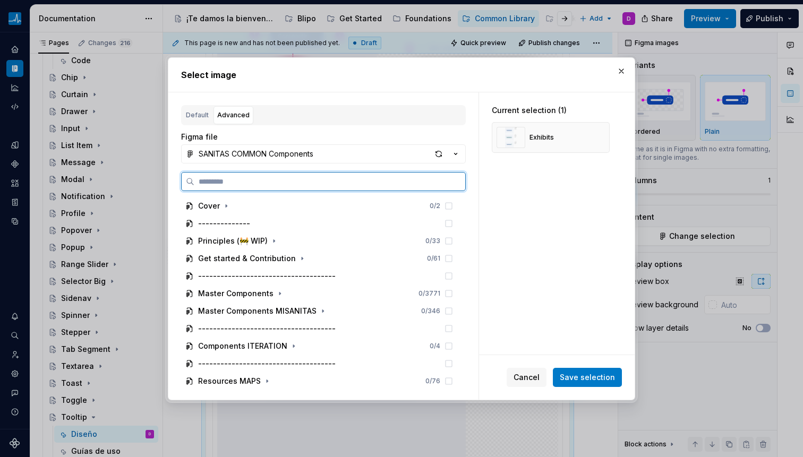
click at [240, 176] on input "search" at bounding box center [329, 181] width 271 height 11
paste input "**********"
type input "**********"
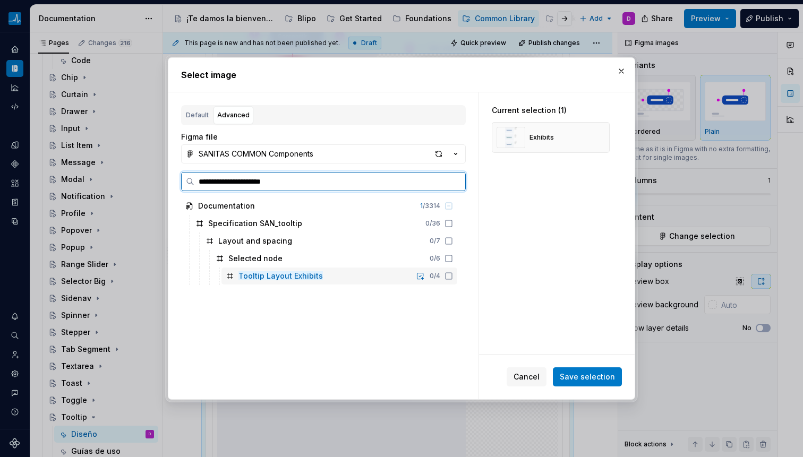
drag, startPoint x: 447, startPoint y: 276, endPoint x: 460, endPoint y: 271, distance: 13.6
click at [447, 276] on icon at bounding box center [449, 276] width 9 height 9
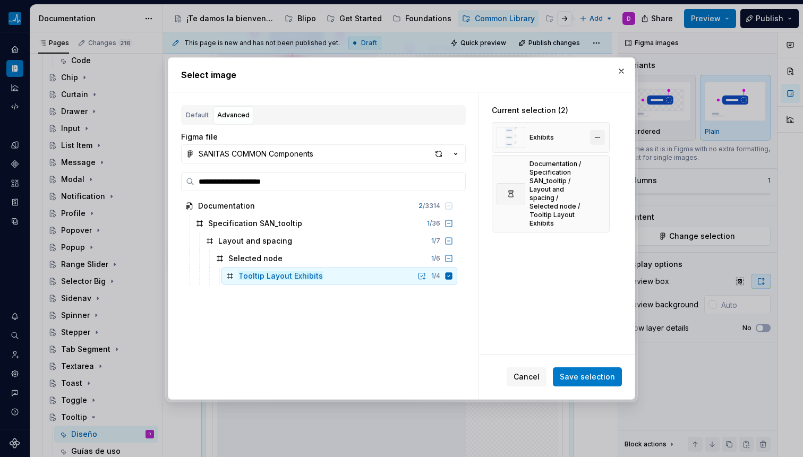
click at [599, 137] on button "button" at bounding box center [597, 137] width 15 height 15
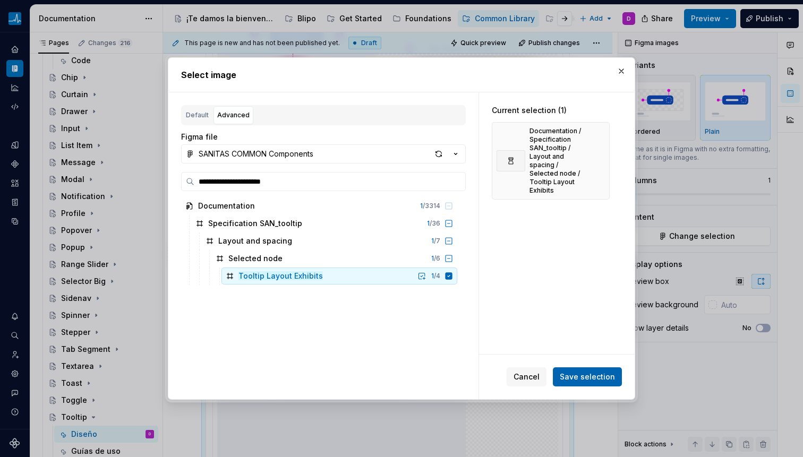
click at [584, 377] on span "Save selection" at bounding box center [587, 377] width 55 height 11
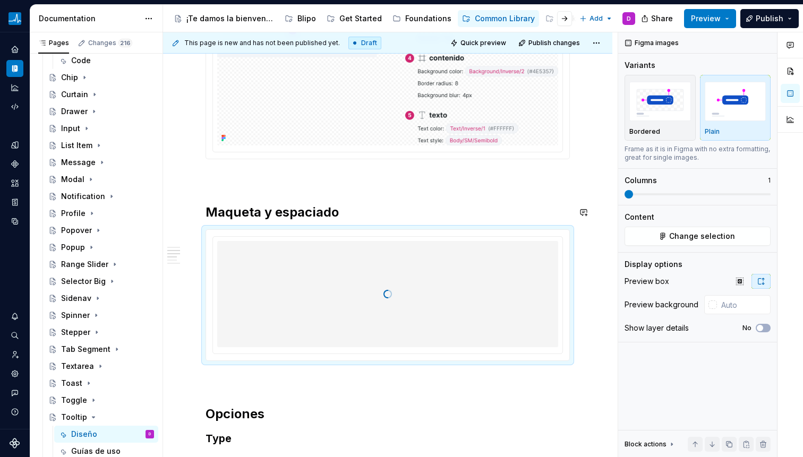
scroll to position [785, 0]
click at [341, 210] on h2 "Maqueta y espaciado" at bounding box center [388, 212] width 364 height 17
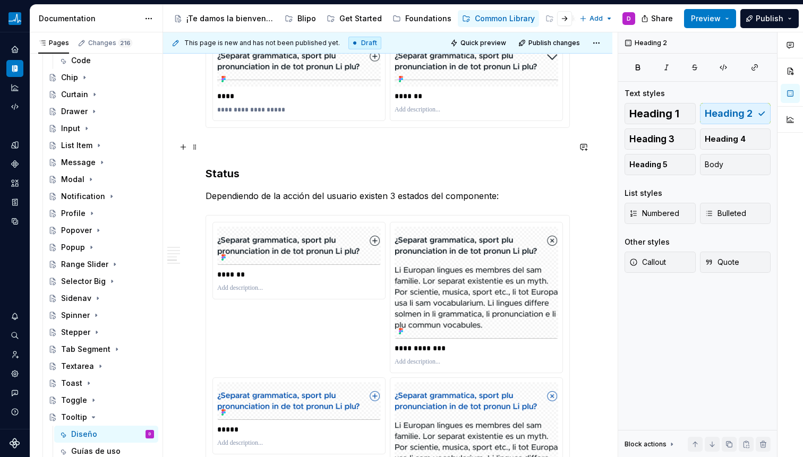
scroll to position [1245, 0]
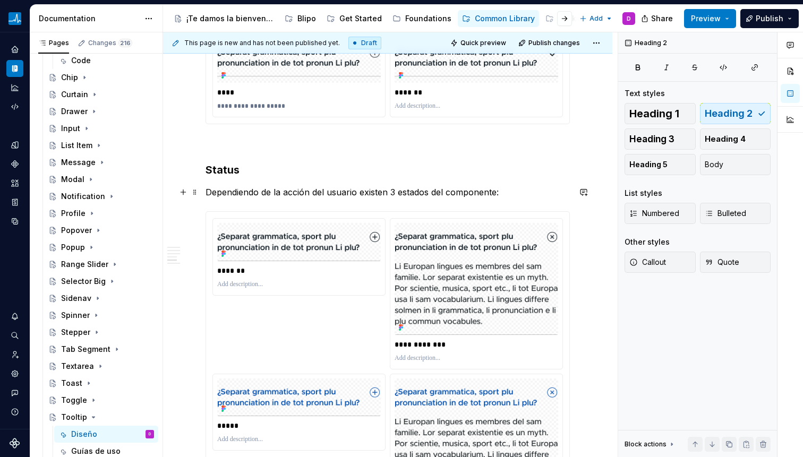
click at [288, 193] on p "Dependiendo de la acción del usuario existen 3 estados del componente:" at bounding box center [388, 192] width 364 height 13
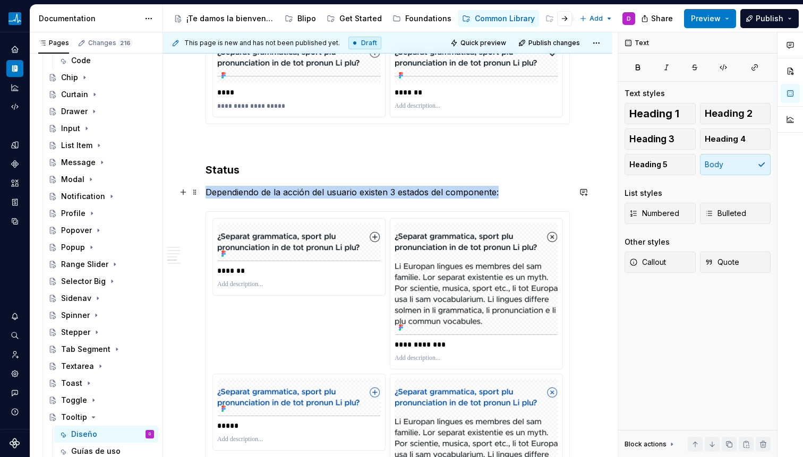
click at [288, 193] on p "Dependiendo de la acción del usuario existen 3 estados del componente:" at bounding box center [388, 192] width 364 height 13
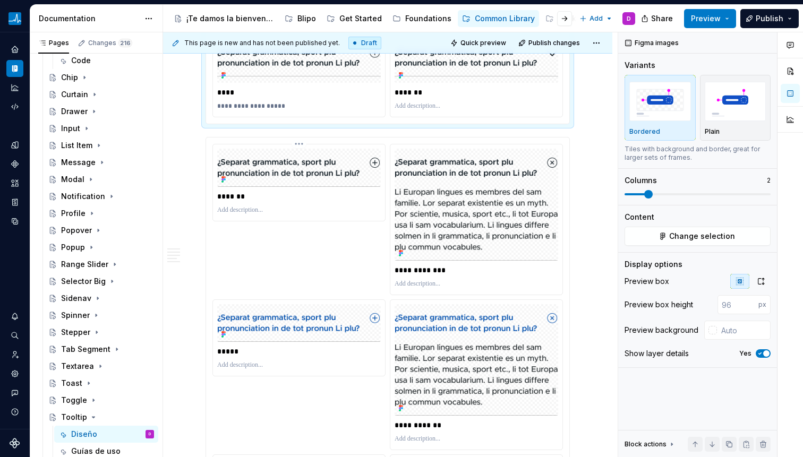
scroll to position [1583, 0]
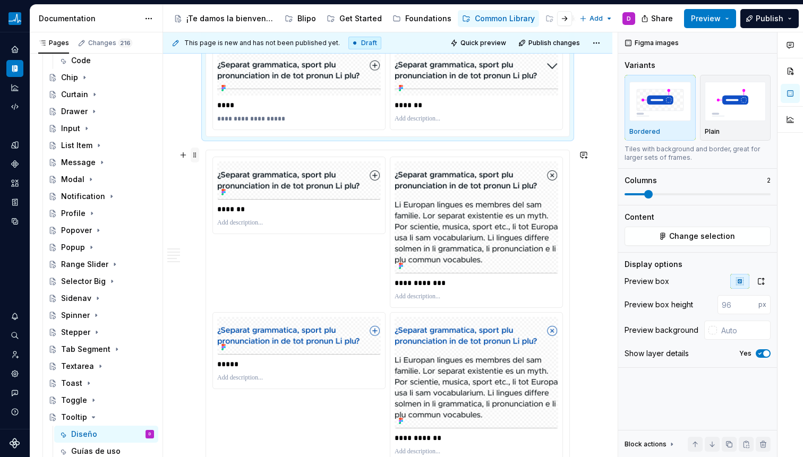
click at [194, 151] on span at bounding box center [195, 155] width 9 height 15
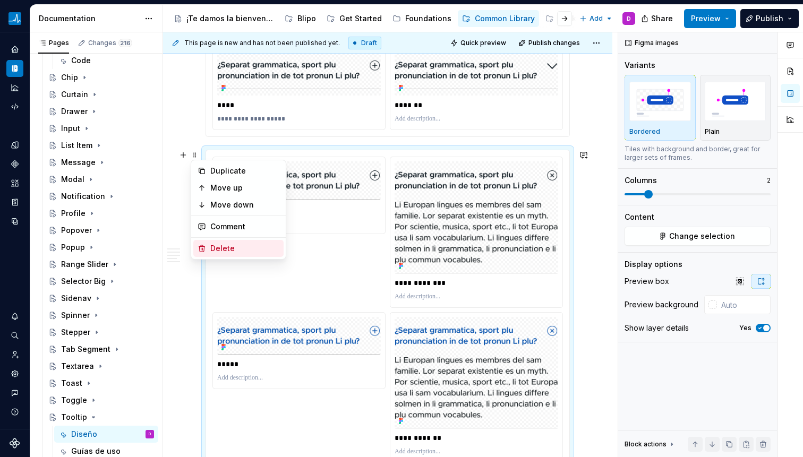
click at [216, 245] on div "Delete" at bounding box center [244, 248] width 69 height 11
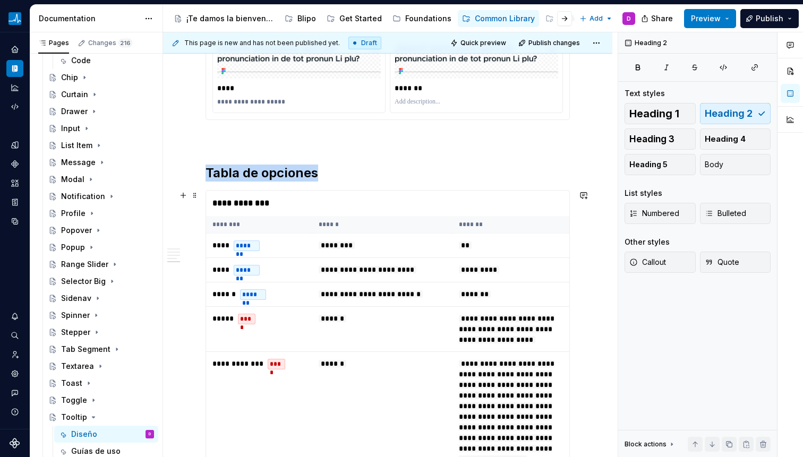
click at [254, 208] on div "**********" at bounding box center [387, 204] width 363 height 26
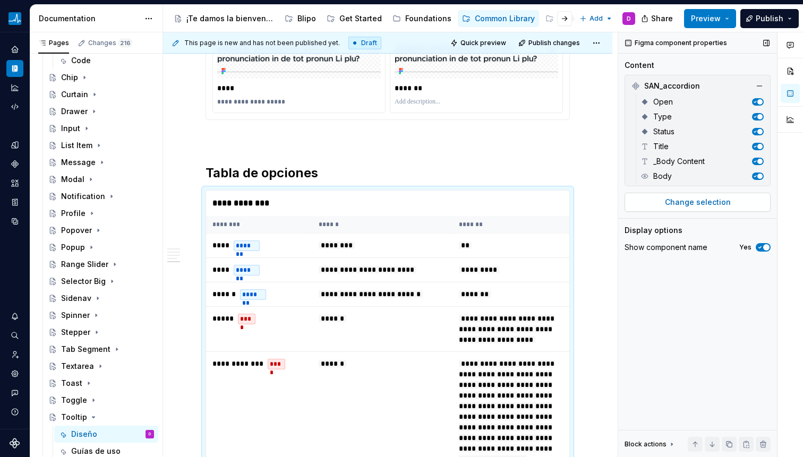
click at [695, 203] on span "Change selection" at bounding box center [698, 202] width 66 height 11
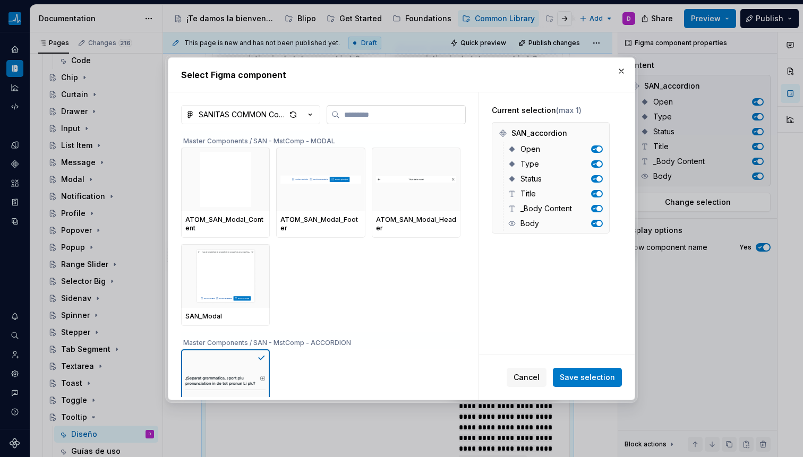
type textarea "*"
click at [410, 117] on input "search" at bounding box center [402, 114] width 125 height 11
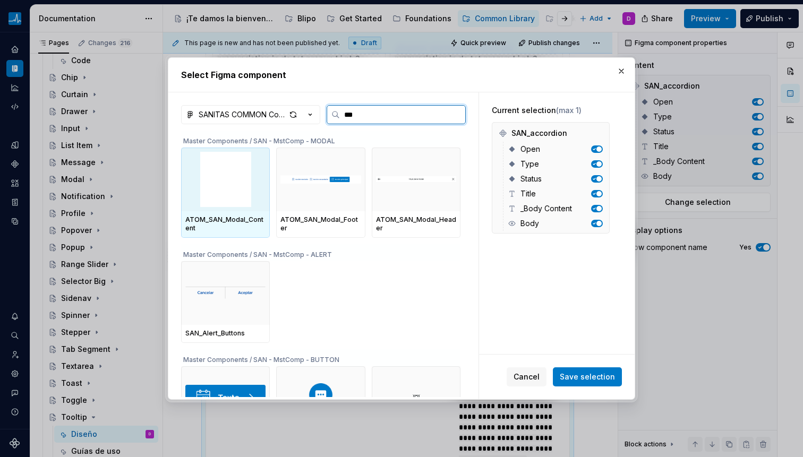
type input "****"
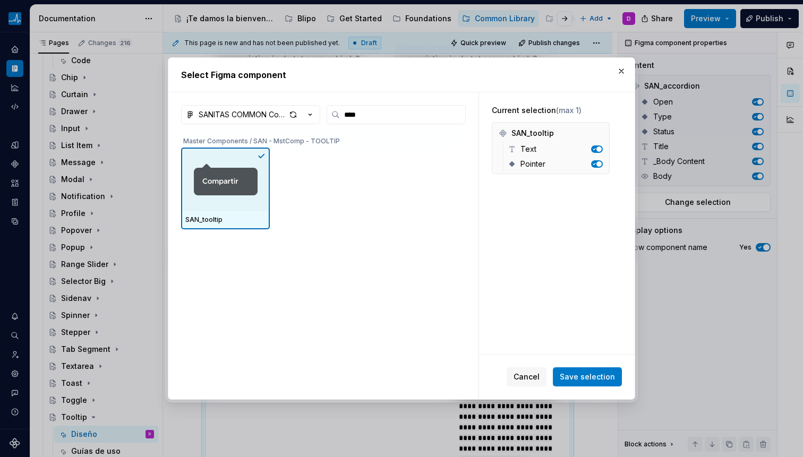
drag, startPoint x: 607, startPoint y: 375, endPoint x: 570, endPoint y: 364, distance: 38.2
click at [607, 375] on span "Save selection" at bounding box center [587, 377] width 55 height 11
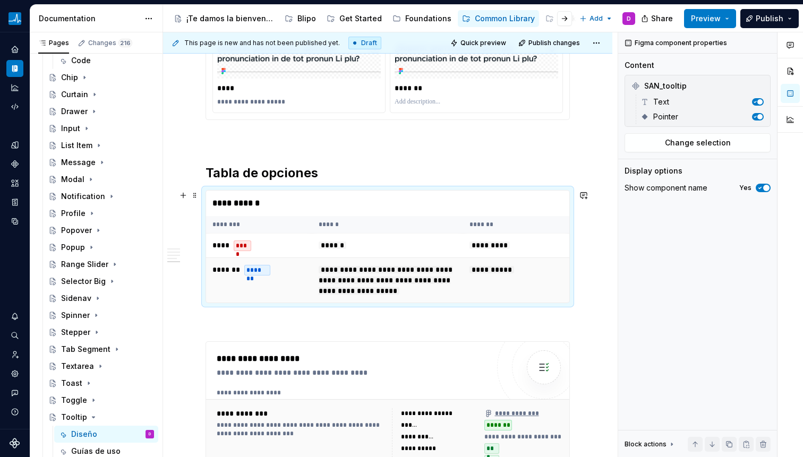
scroll to position [1742, 0]
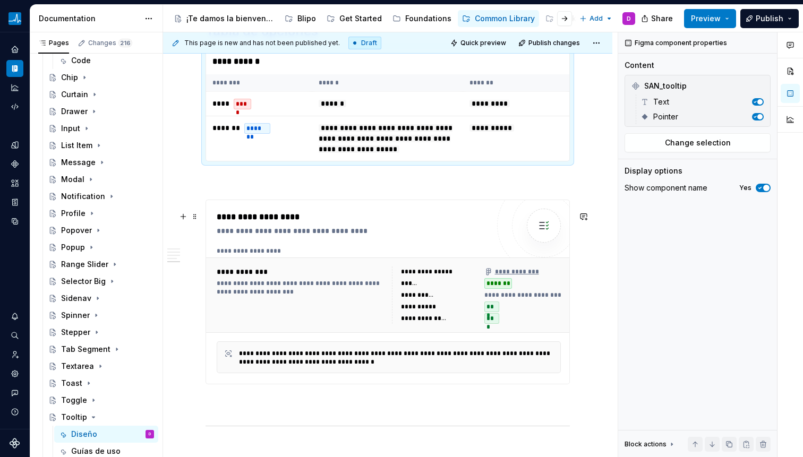
click at [360, 324] on div "**********" at bounding box center [301, 295] width 169 height 57
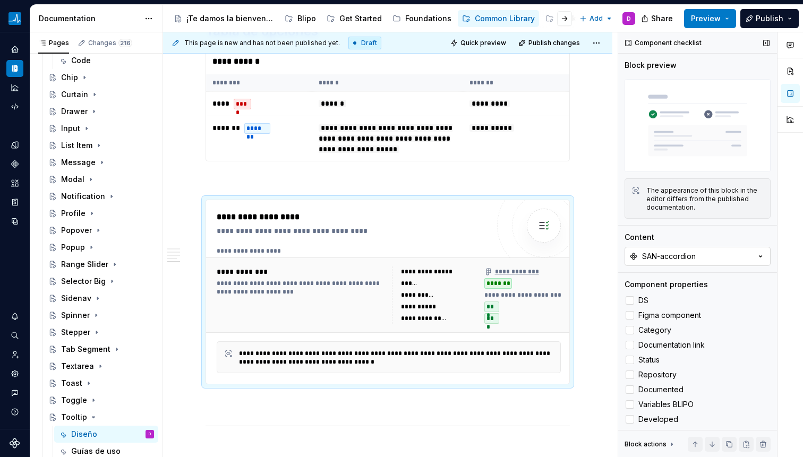
type textarea "*"
click at [691, 261] on button "SAN-accordion" at bounding box center [698, 256] width 146 height 19
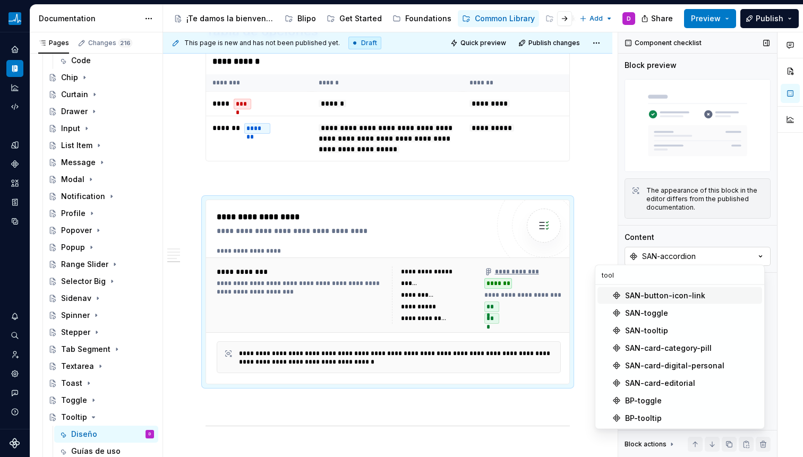
type input "toolt"
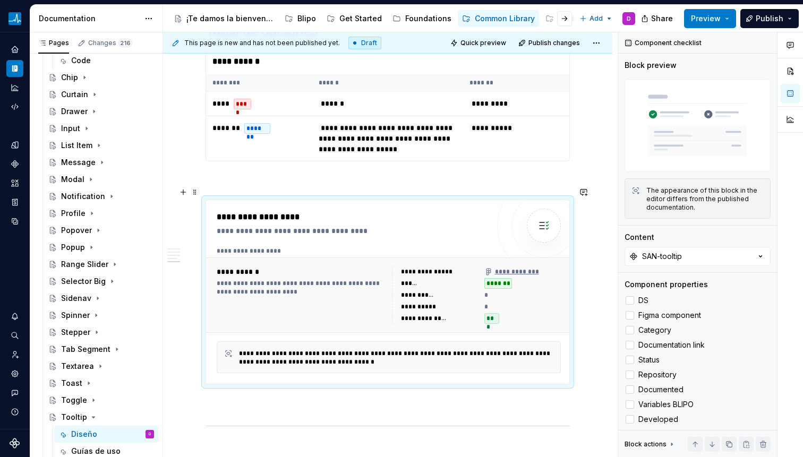
click at [453, 187] on p at bounding box center [388, 180] width 364 height 13
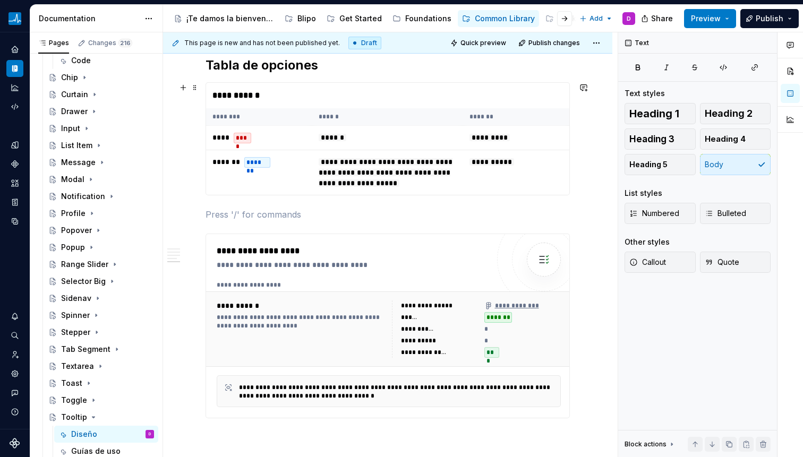
scroll to position [1625, 0]
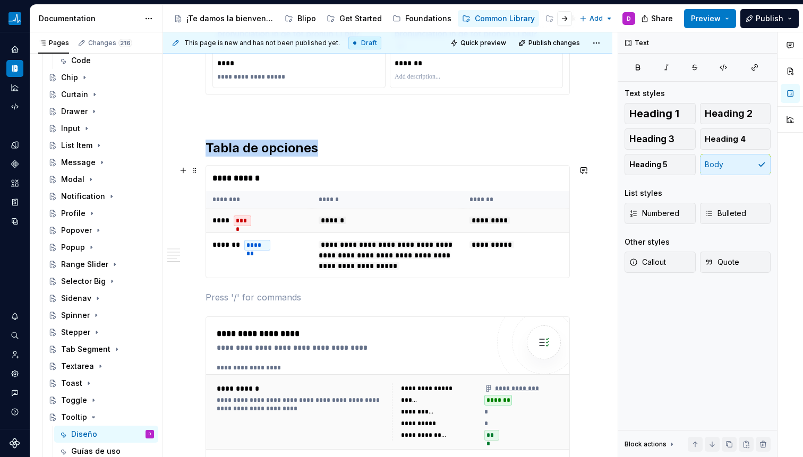
click at [337, 214] on td "******" at bounding box center [387, 221] width 151 height 24
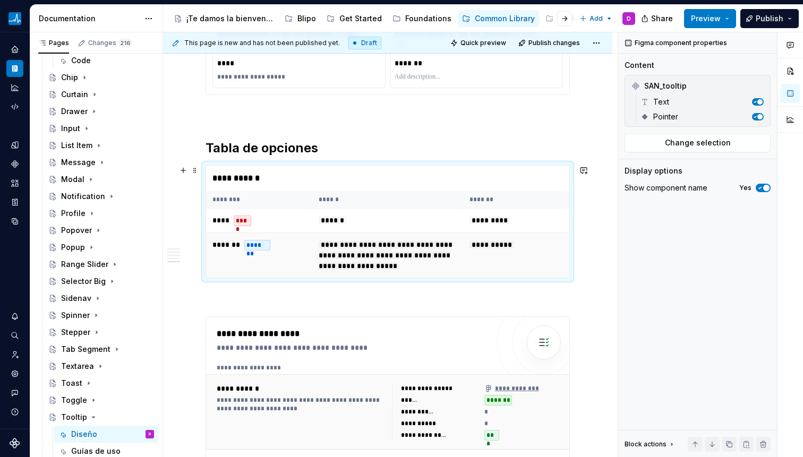
click at [343, 248] on span "**********" at bounding box center [386, 255] width 134 height 29
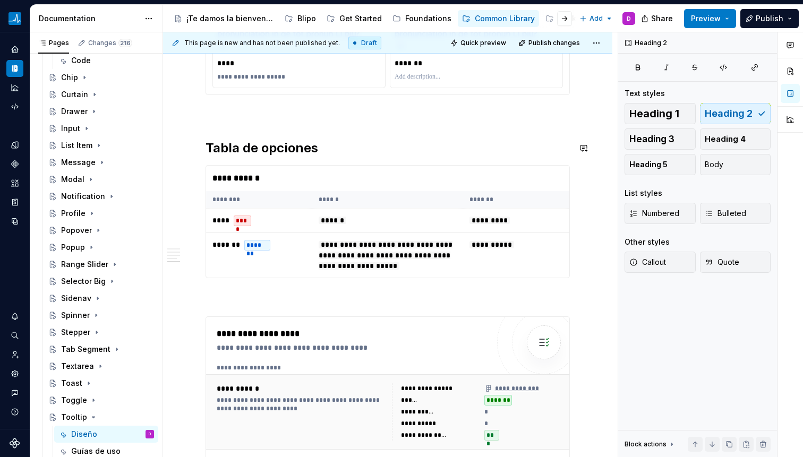
scroll to position [1623, 0]
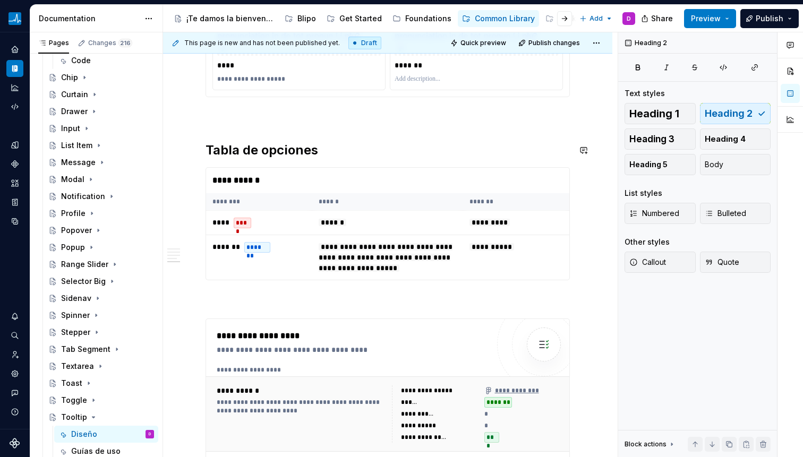
click at [288, 118] on p at bounding box center [388, 116] width 364 height 13
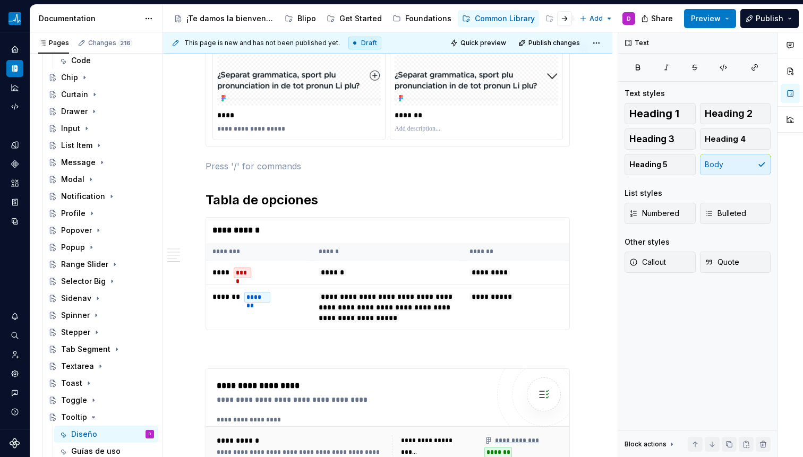
scroll to position [1900, 0]
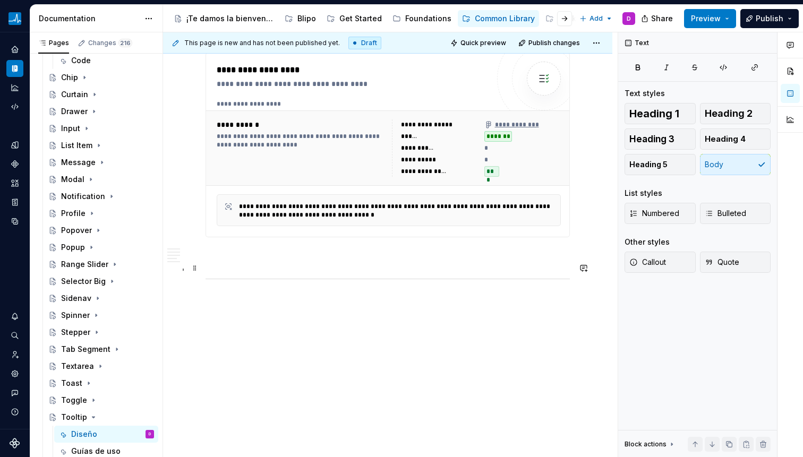
click at [281, 256] on p at bounding box center [388, 256] width 364 height 13
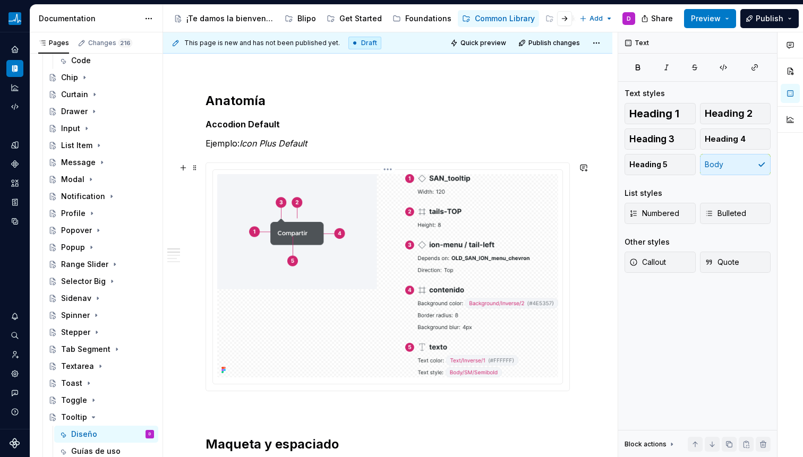
scroll to position [552, 0]
click at [254, 145] on em "Icon Plus Default" at bounding box center [273, 144] width 67 height 11
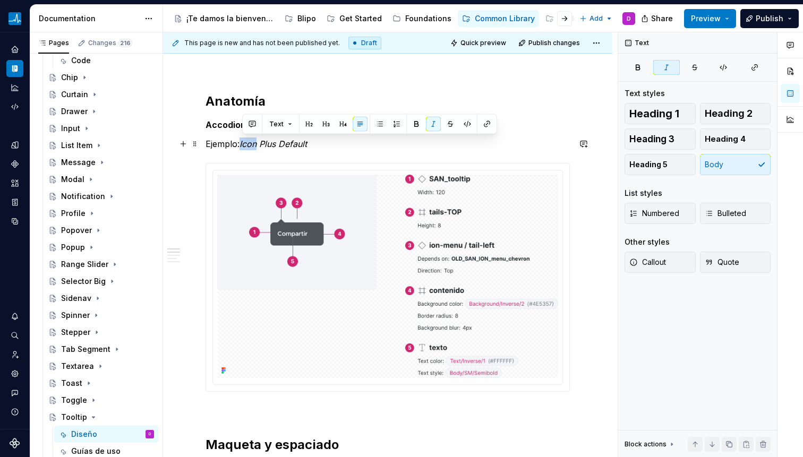
click at [246, 139] on em "Icon Plus Default" at bounding box center [273, 144] width 67 height 11
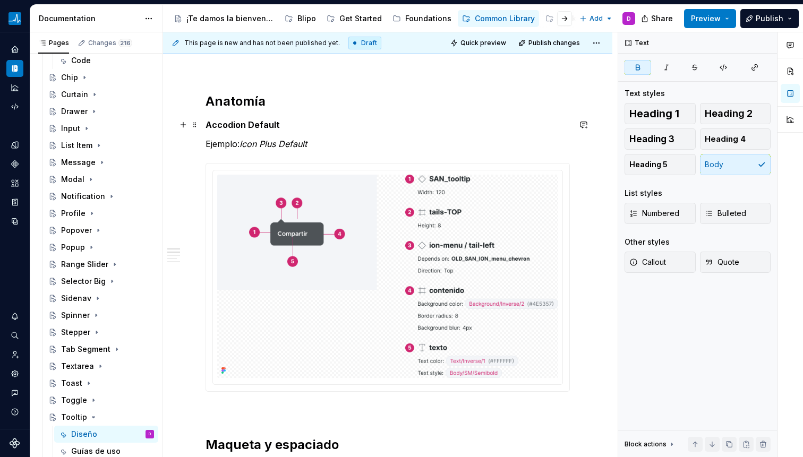
click at [228, 125] on strong "Accodion Default" at bounding box center [243, 125] width 74 height 11
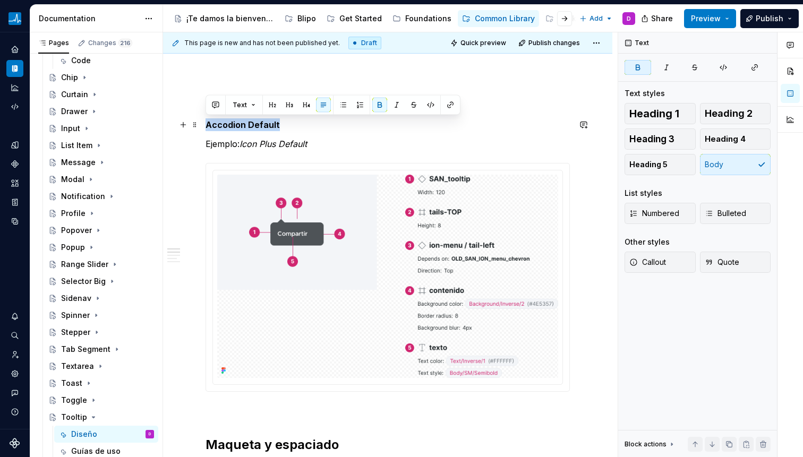
click at [228, 125] on strong "Accodion Default" at bounding box center [243, 125] width 74 height 11
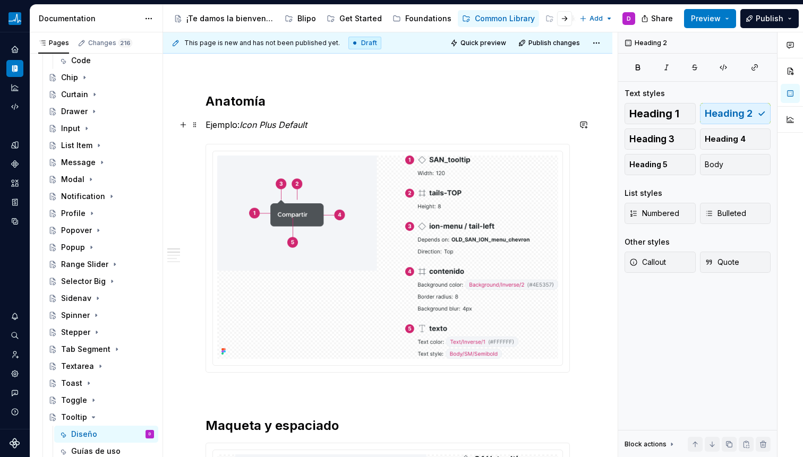
click at [274, 118] on p "Ejemplo: Icon Plus Default" at bounding box center [388, 124] width 364 height 13
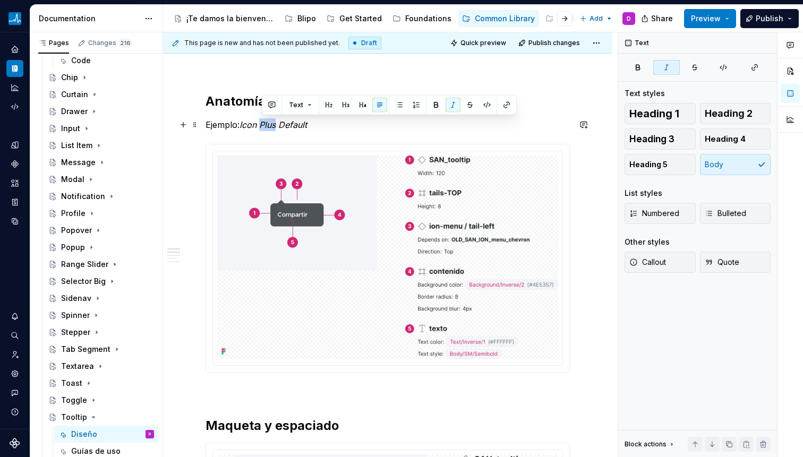
click at [274, 118] on p "Ejemplo: Icon Plus Default" at bounding box center [388, 124] width 364 height 13
click at [245, 124] on em "Icon Plus Default" at bounding box center [273, 125] width 67 height 11
drag, startPoint x: 244, startPoint y: 124, endPoint x: 374, endPoint y: 127, distance: 129.7
click at [374, 127] on p "Ejemplo: Icon Plus Default" at bounding box center [388, 124] width 364 height 13
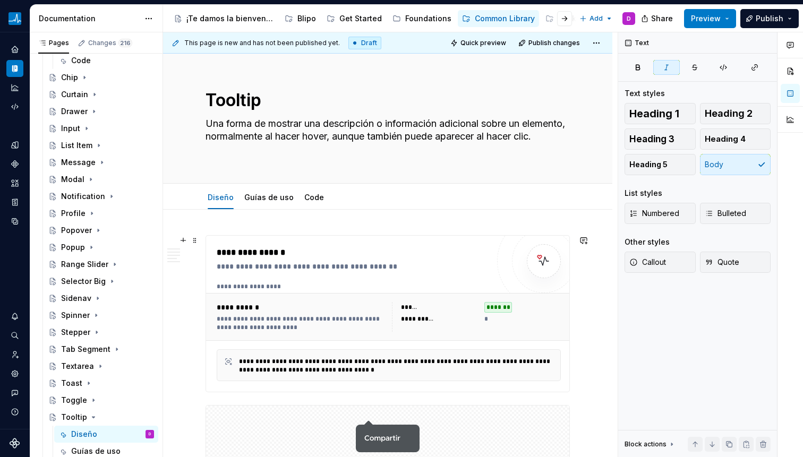
scroll to position [388, 0]
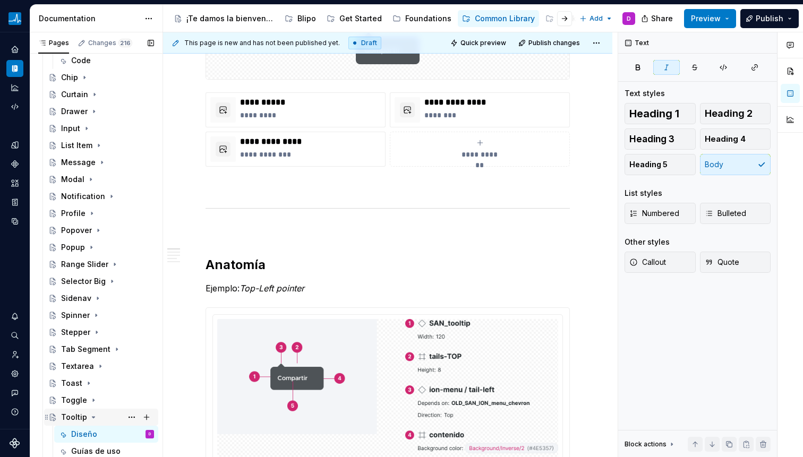
click at [92, 419] on icon "Page tree" at bounding box center [93, 417] width 9 height 9
click at [141, 451] on button "Page tree" at bounding box center [146, 451] width 15 height 15
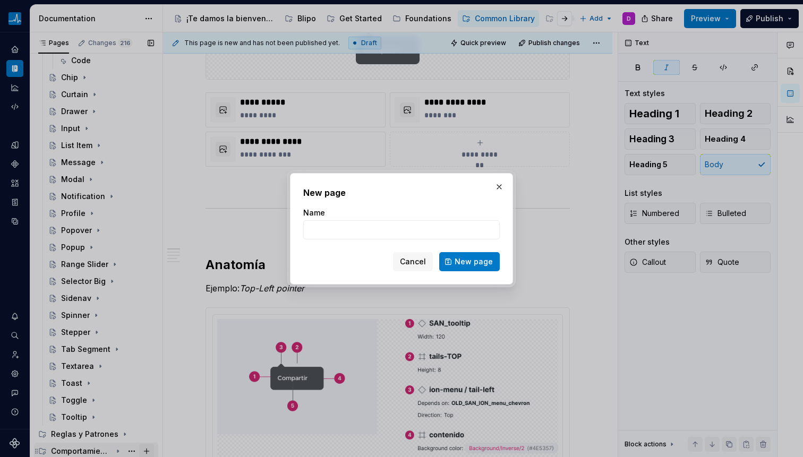
scroll to position [3, 0]
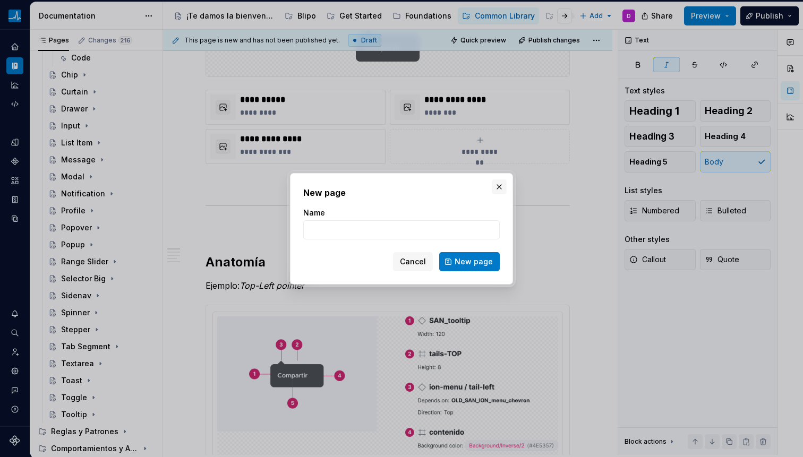
click at [497, 183] on button "button" at bounding box center [499, 187] width 15 height 15
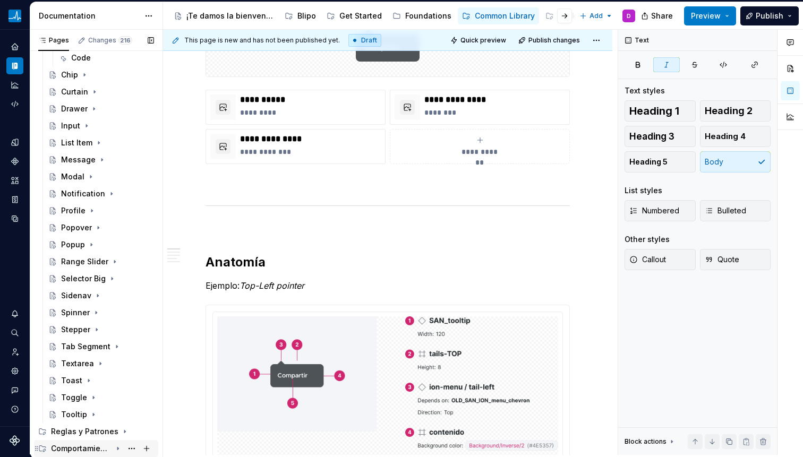
click at [117, 449] on icon "Page tree" at bounding box center [117, 449] width 1 height 3
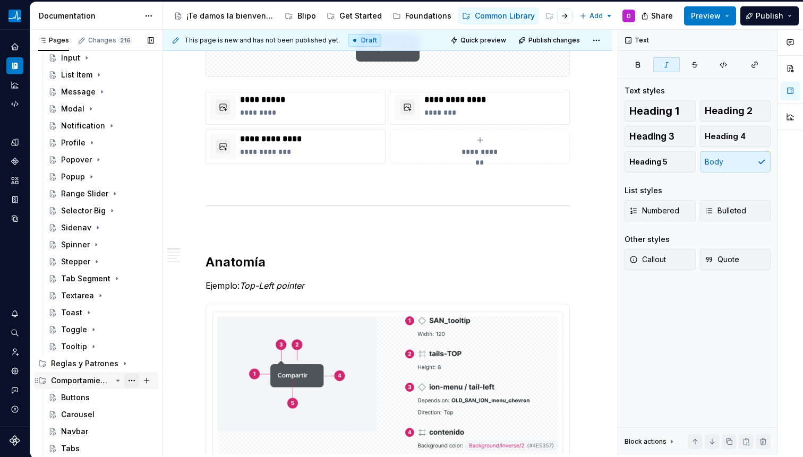
click at [125, 381] on button "Page tree" at bounding box center [131, 381] width 15 height 15
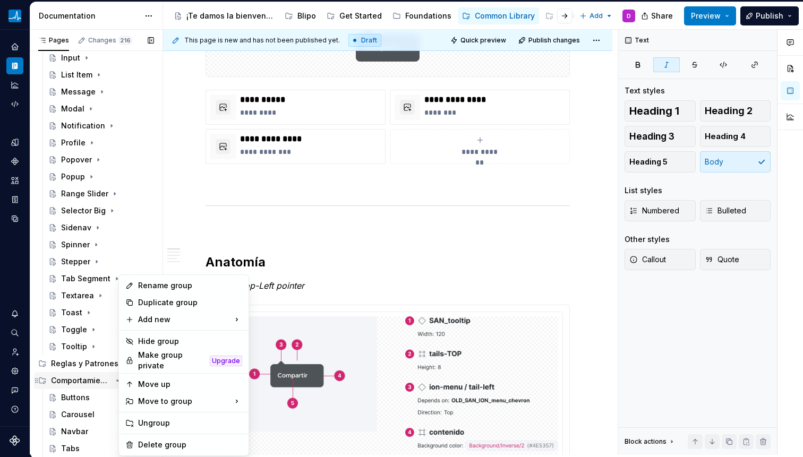
click at [107, 382] on div "Pages Changes 216 Add Accessibility guide for tree Page tree. Navigate the tree…" at bounding box center [96, 245] width 133 height 430
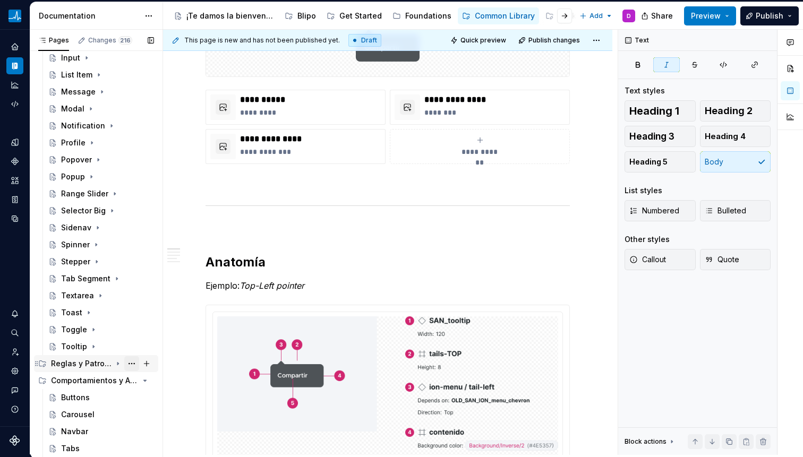
click at [124, 363] on button "Page tree" at bounding box center [131, 364] width 15 height 15
click at [111, 362] on div "Pages Changes 216 Add Accessibility guide for tree Page tree. Navigate the tree…" at bounding box center [96, 245] width 133 height 430
click at [117, 363] on icon "Page tree" at bounding box center [117, 364] width 1 height 3
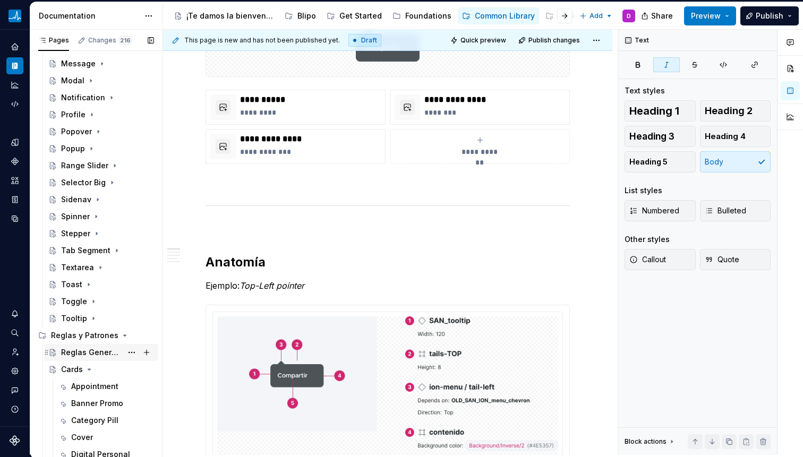
click at [77, 351] on div "Reglas Generales" at bounding box center [91, 352] width 61 height 11
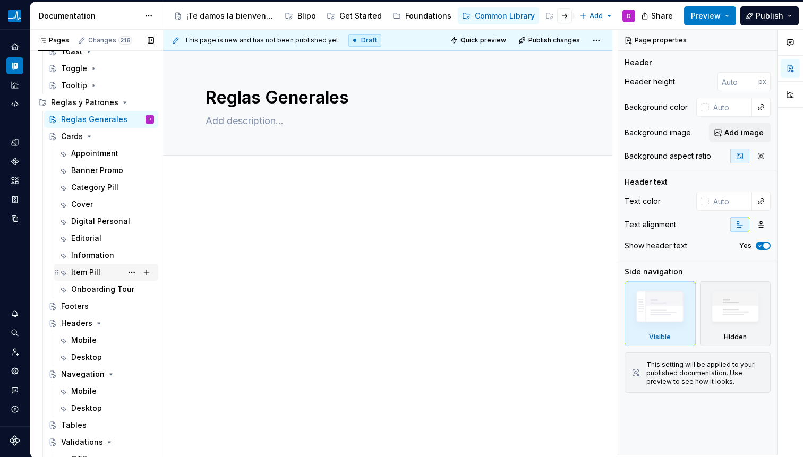
scroll to position [623, 0]
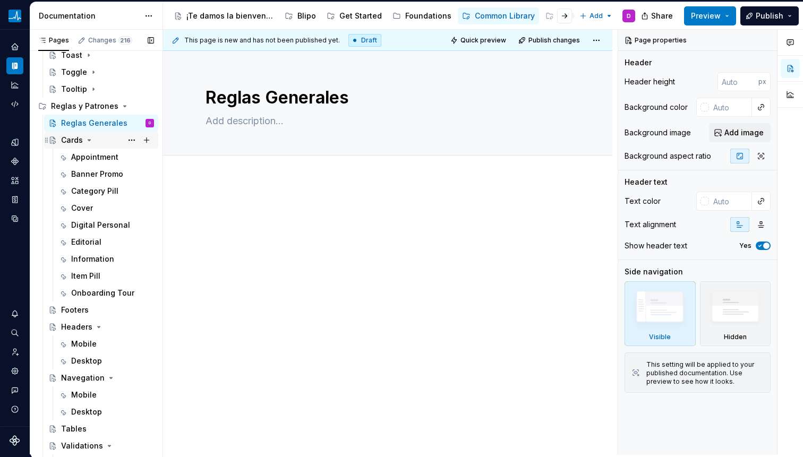
click at [75, 134] on div "Cards" at bounding box center [107, 140] width 93 height 15
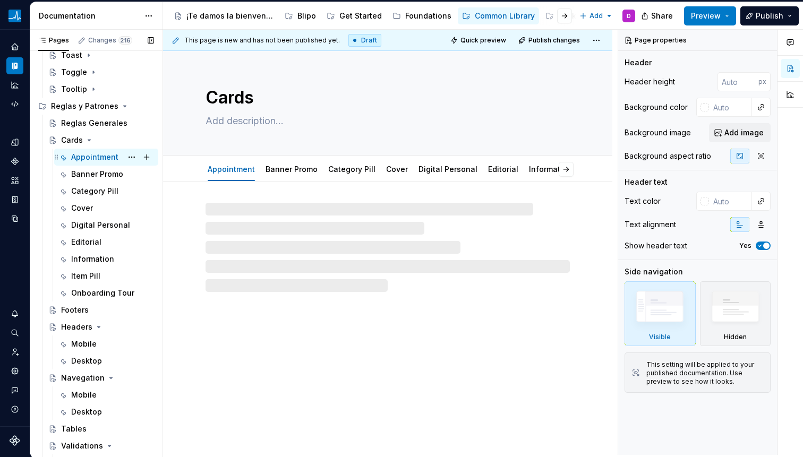
click at [82, 159] on div "Appointment" at bounding box center [94, 157] width 47 height 11
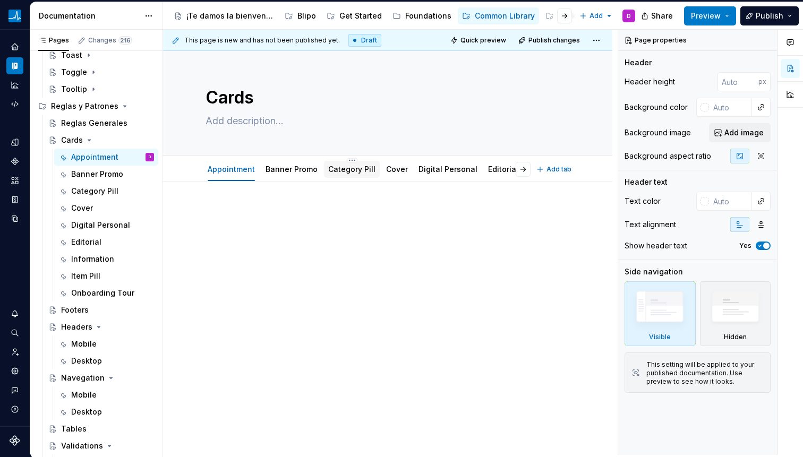
drag, startPoint x: 285, startPoint y: 169, endPoint x: 327, endPoint y: 173, distance: 41.6
click at [285, 169] on link "Banner Promo" at bounding box center [292, 169] width 52 height 9
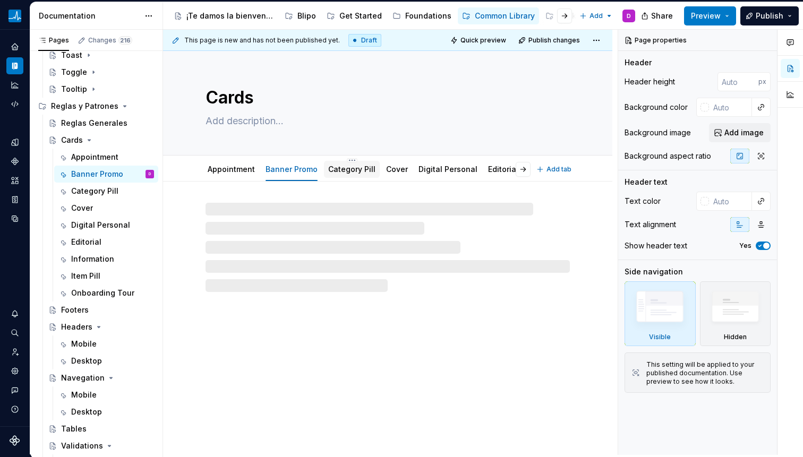
click at [342, 172] on link "Category Pill" at bounding box center [351, 169] width 47 height 9
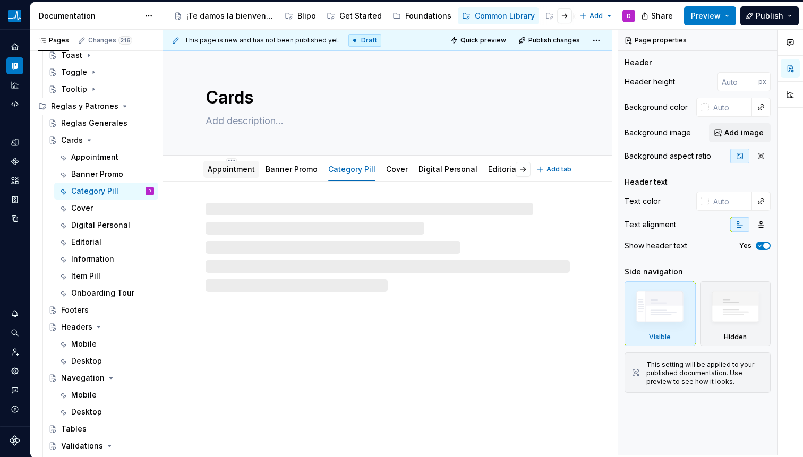
drag, startPoint x: 223, startPoint y: 175, endPoint x: 216, endPoint y: 176, distance: 6.4
click at [223, 175] on div "Appointment" at bounding box center [231, 169] width 47 height 13
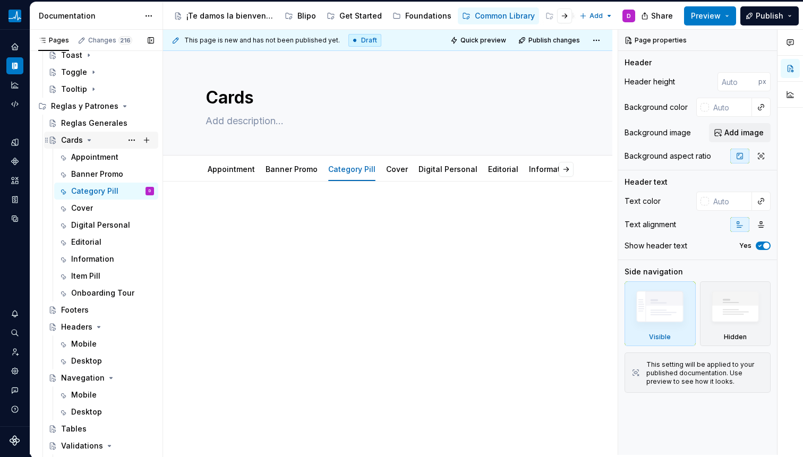
click at [66, 140] on div "Cards" at bounding box center [72, 140] width 22 height 11
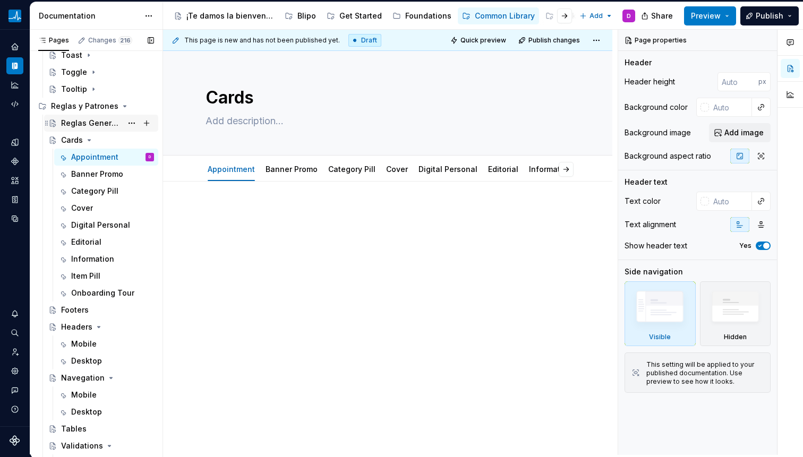
click at [80, 124] on div "Reglas Generales" at bounding box center [91, 123] width 61 height 11
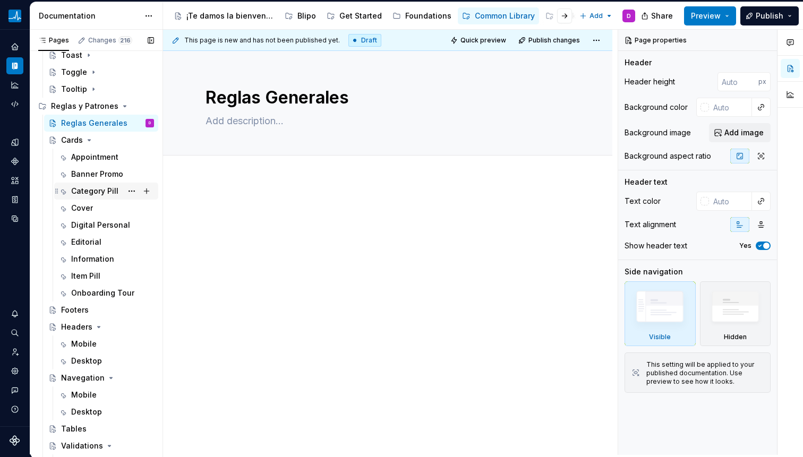
click at [102, 192] on div "Category Pill" at bounding box center [94, 191] width 47 height 11
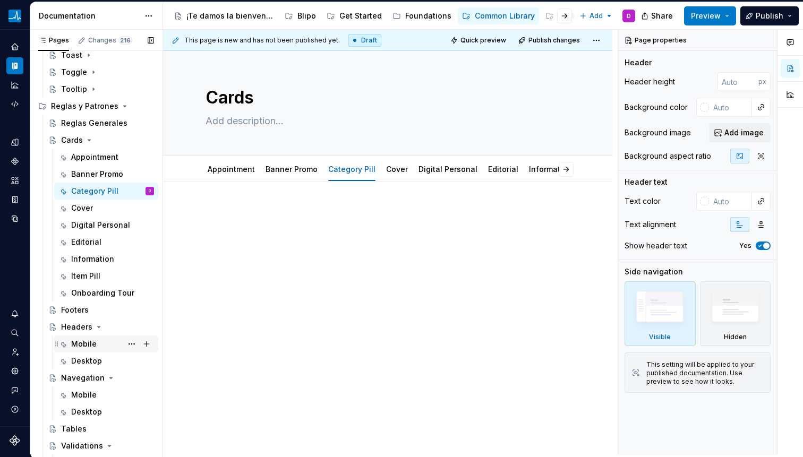
click at [91, 343] on div "Mobile" at bounding box center [84, 344] width 26 height 11
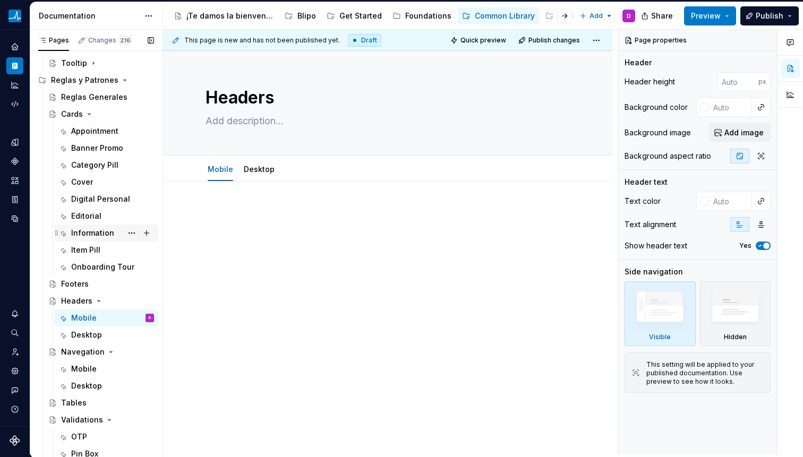
scroll to position [650, 0]
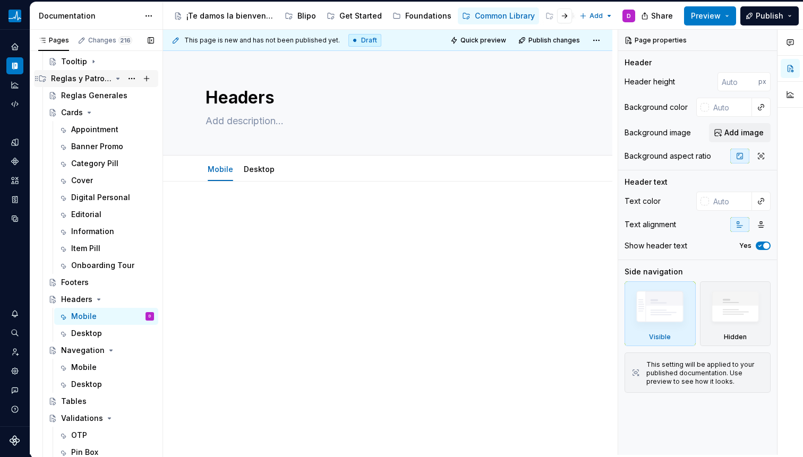
click at [117, 78] on icon "Page tree" at bounding box center [118, 78] width 3 height 1
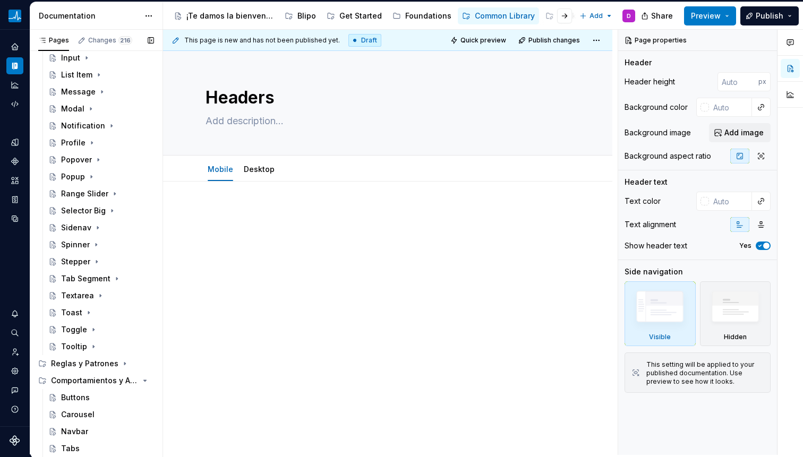
scroll to position [0, 0]
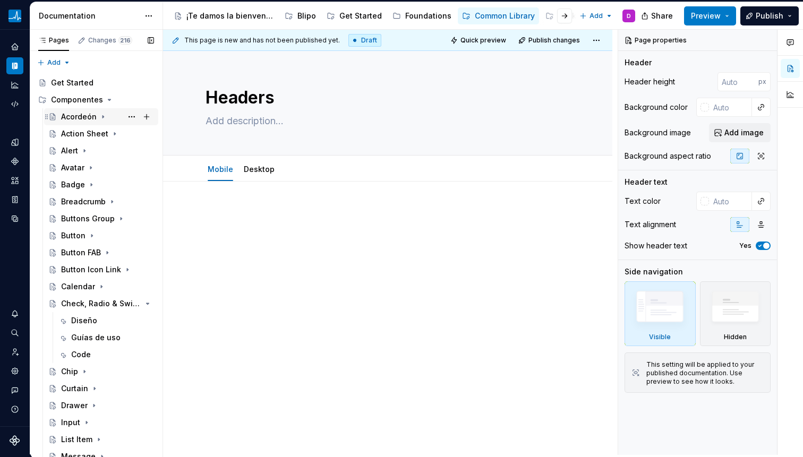
click at [103, 119] on icon "Page tree" at bounding box center [103, 117] width 9 height 9
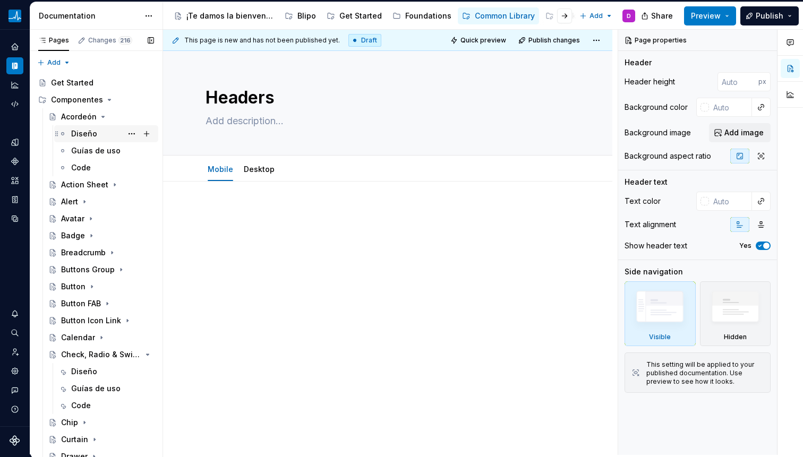
click at [85, 138] on div "Diseño" at bounding box center [84, 134] width 26 height 11
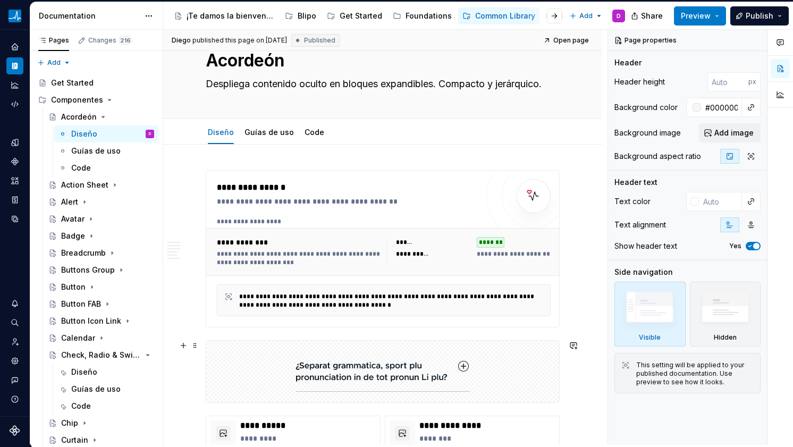
scroll to position [37, 0]
type textarea "*"
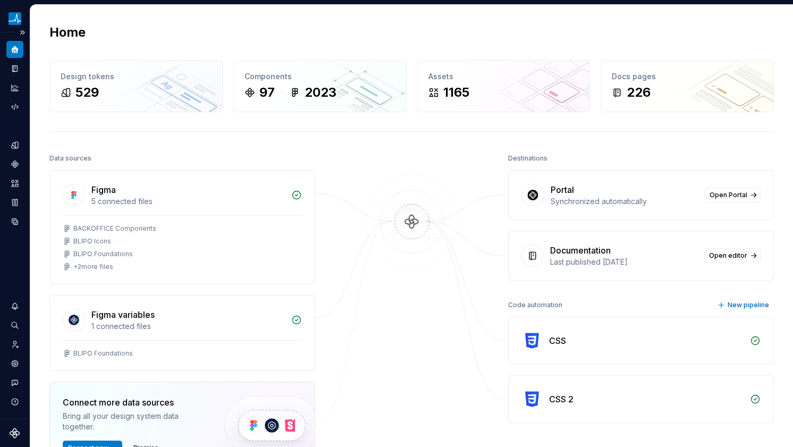
click at [24, 68] on div "Design system data" at bounding box center [15, 225] width 30 height 386
click at [19, 68] on icon "Documentation" at bounding box center [15, 69] width 10 height 10
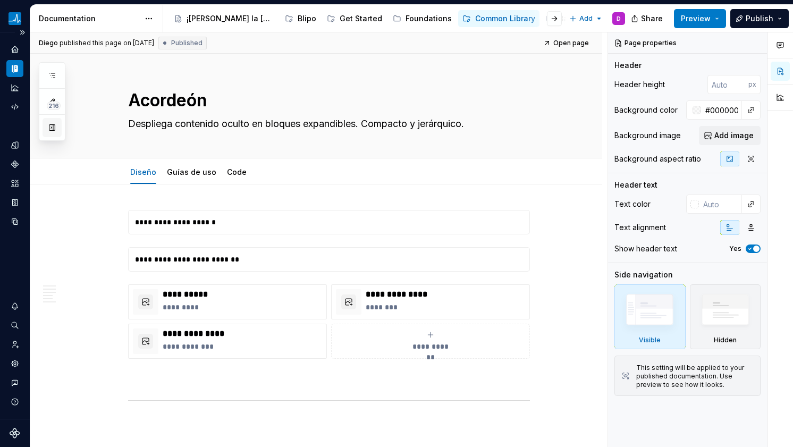
click at [53, 131] on button "button" at bounding box center [52, 127] width 19 height 19
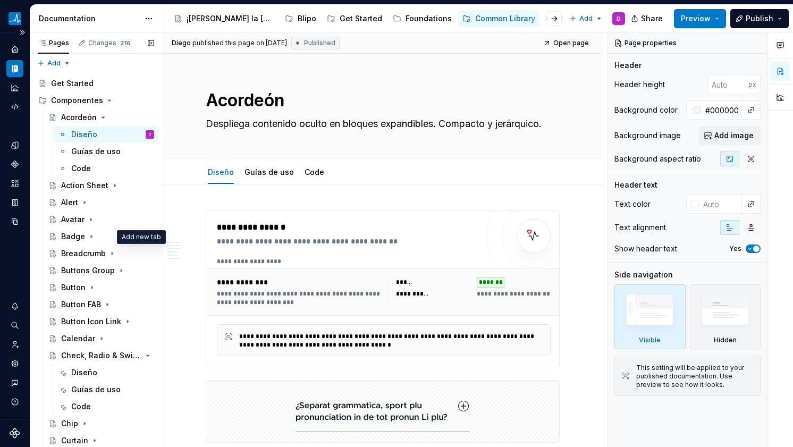
scroll to position [427, 0]
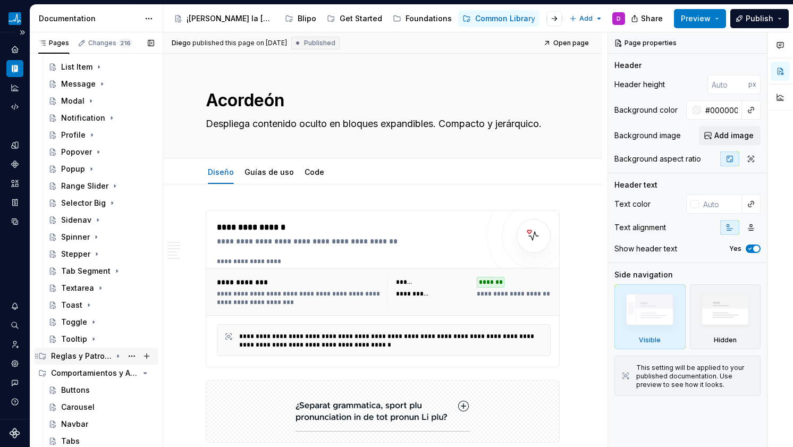
click at [114, 354] on icon "Page tree" at bounding box center [118, 356] width 9 height 9
click at [95, 372] on div "Reglas Generales" at bounding box center [91, 373] width 61 height 11
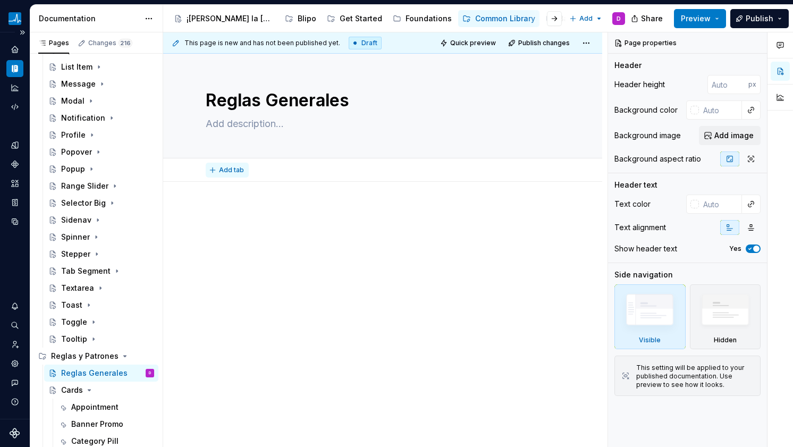
click at [244, 176] on button "Add tab" at bounding box center [227, 170] width 43 height 15
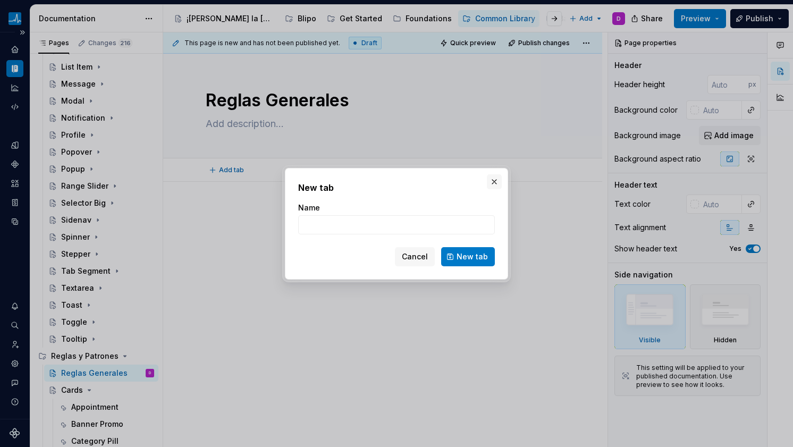
click at [490, 177] on button "button" at bounding box center [494, 181] width 15 height 15
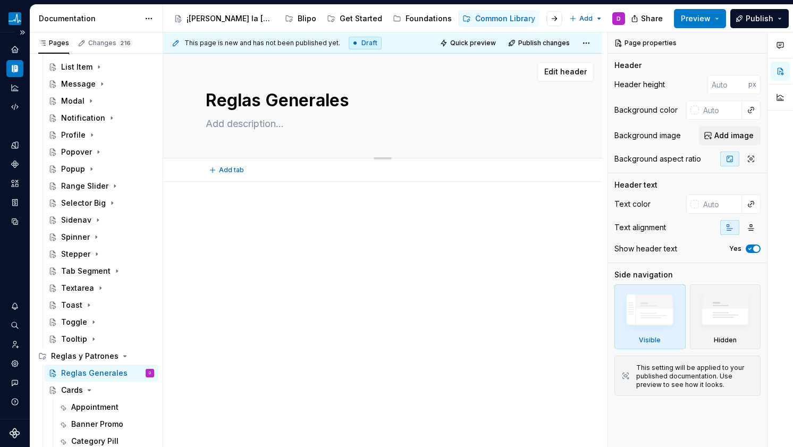
click at [260, 128] on textarea at bounding box center [380, 123] width 354 height 17
type textarea "*"
